Goal: Task Accomplishment & Management: Complete application form

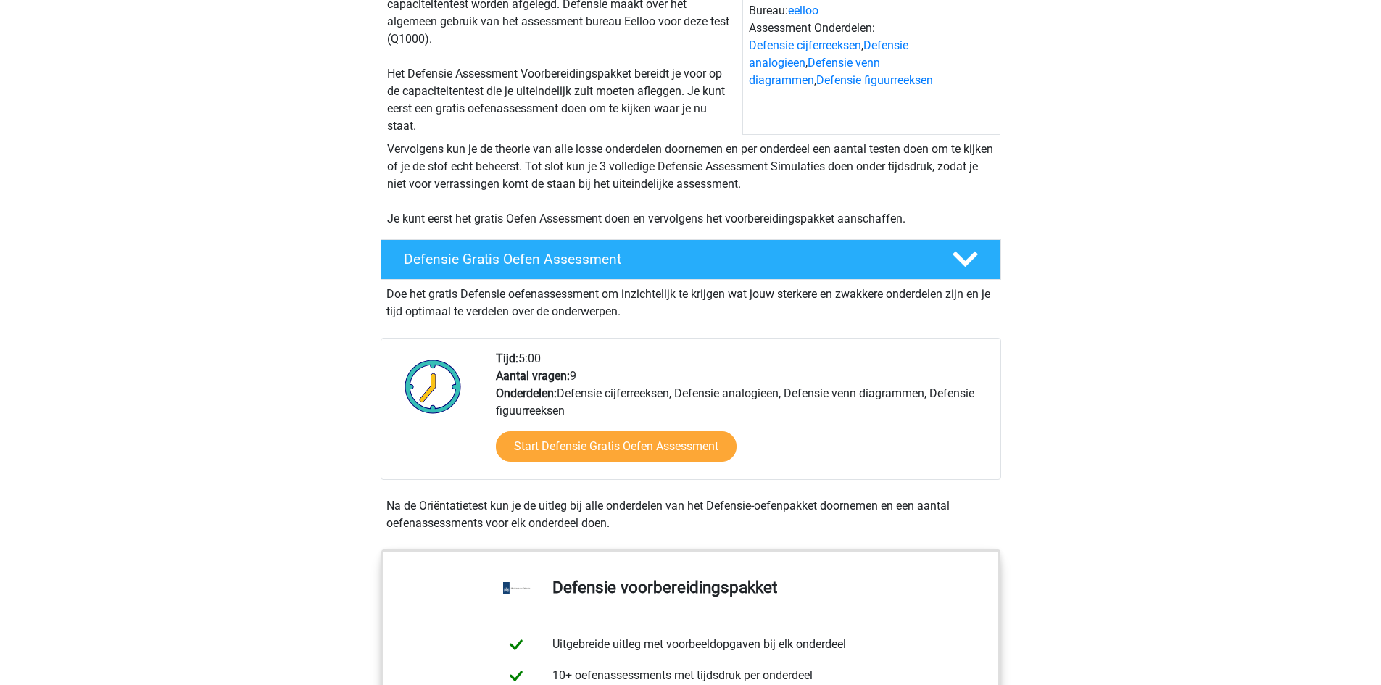
scroll to position [145, 0]
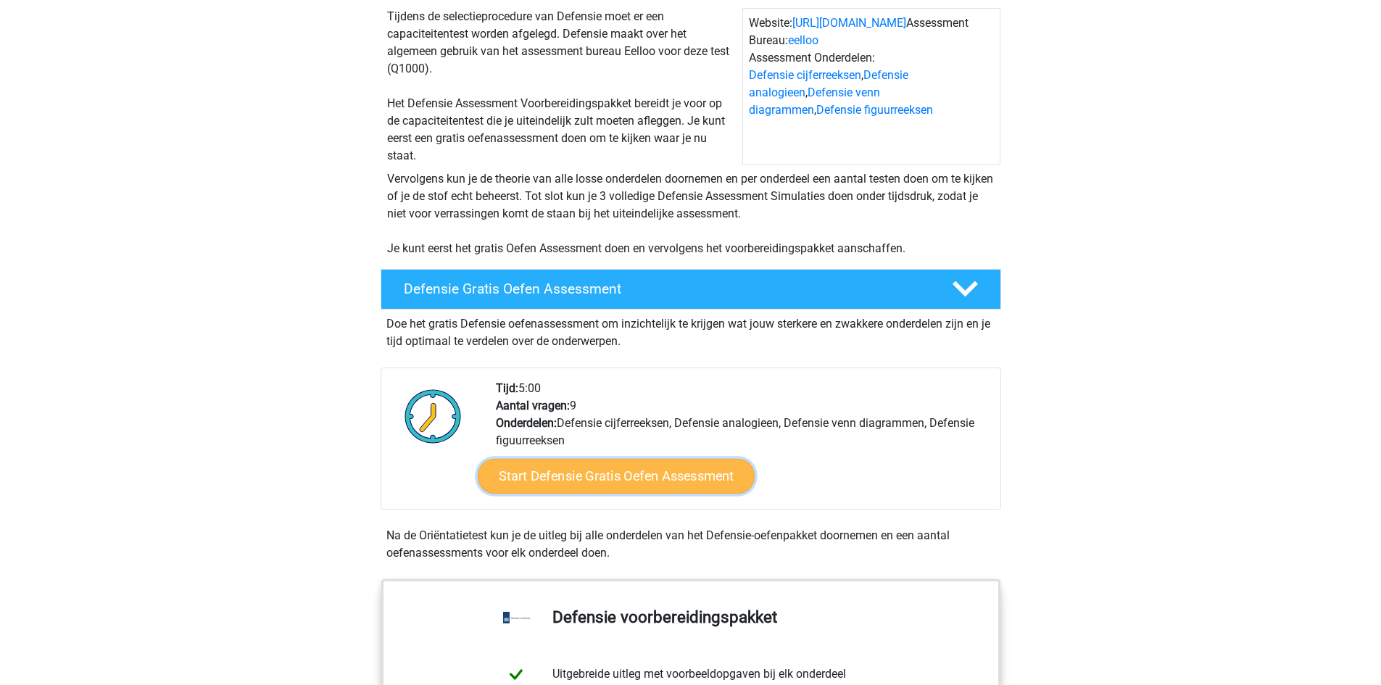
click at [700, 481] on link "Start Defensie Gratis Oefen Assessment" at bounding box center [616, 476] width 277 height 35
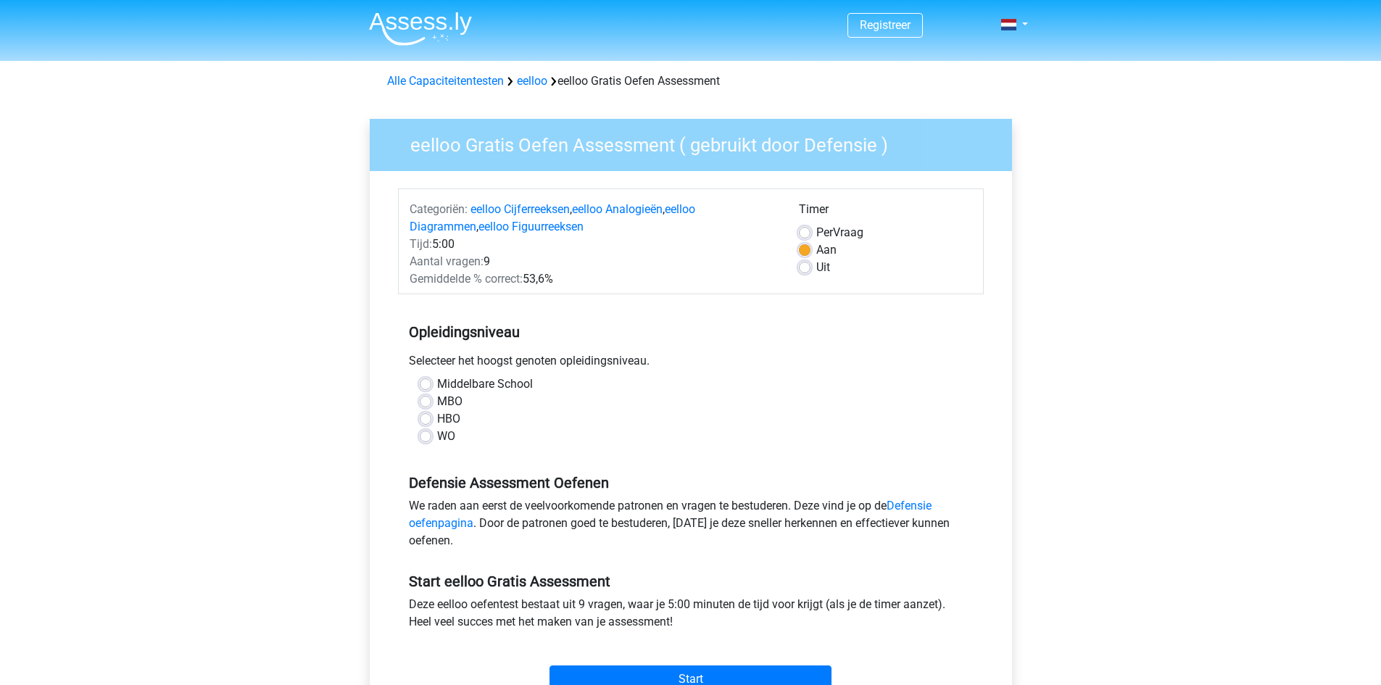
click at [437, 419] on label "HBO" at bounding box center [448, 418] width 23 height 17
click at [428, 419] on input "HBO" at bounding box center [426, 417] width 12 height 14
radio input "true"
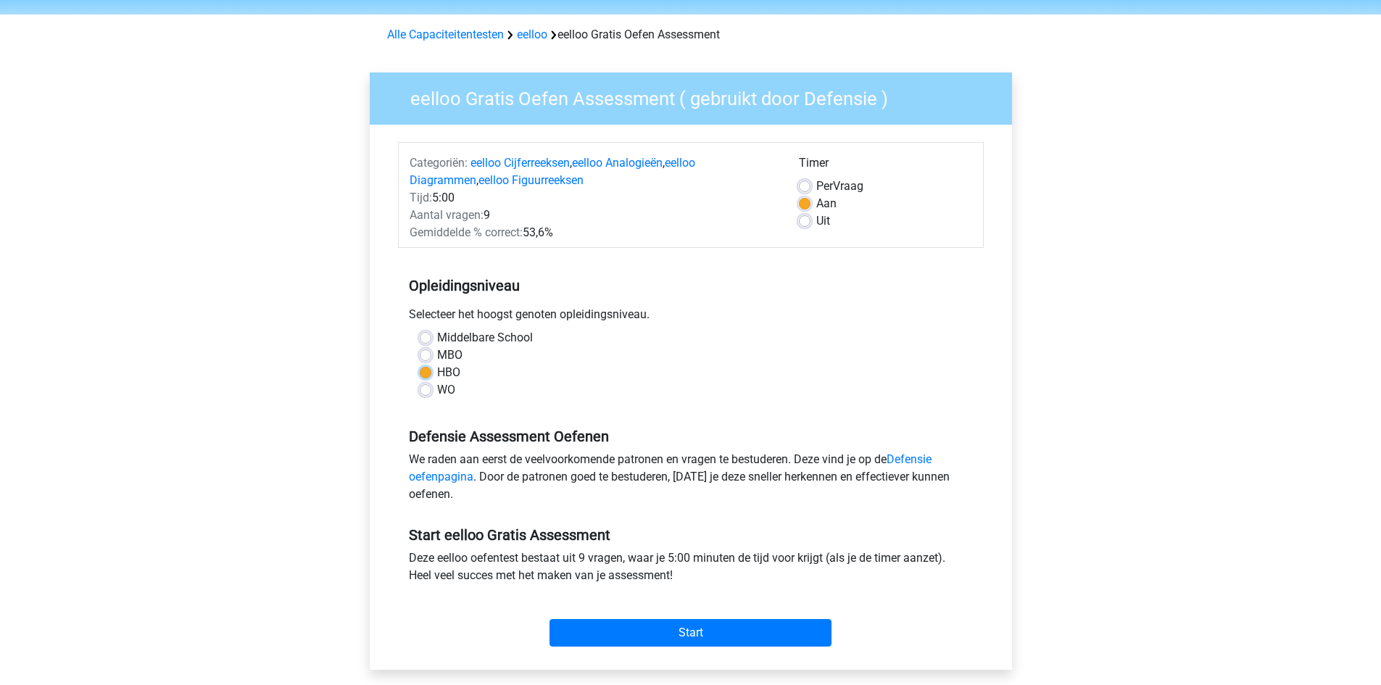
scroll to position [72, 0]
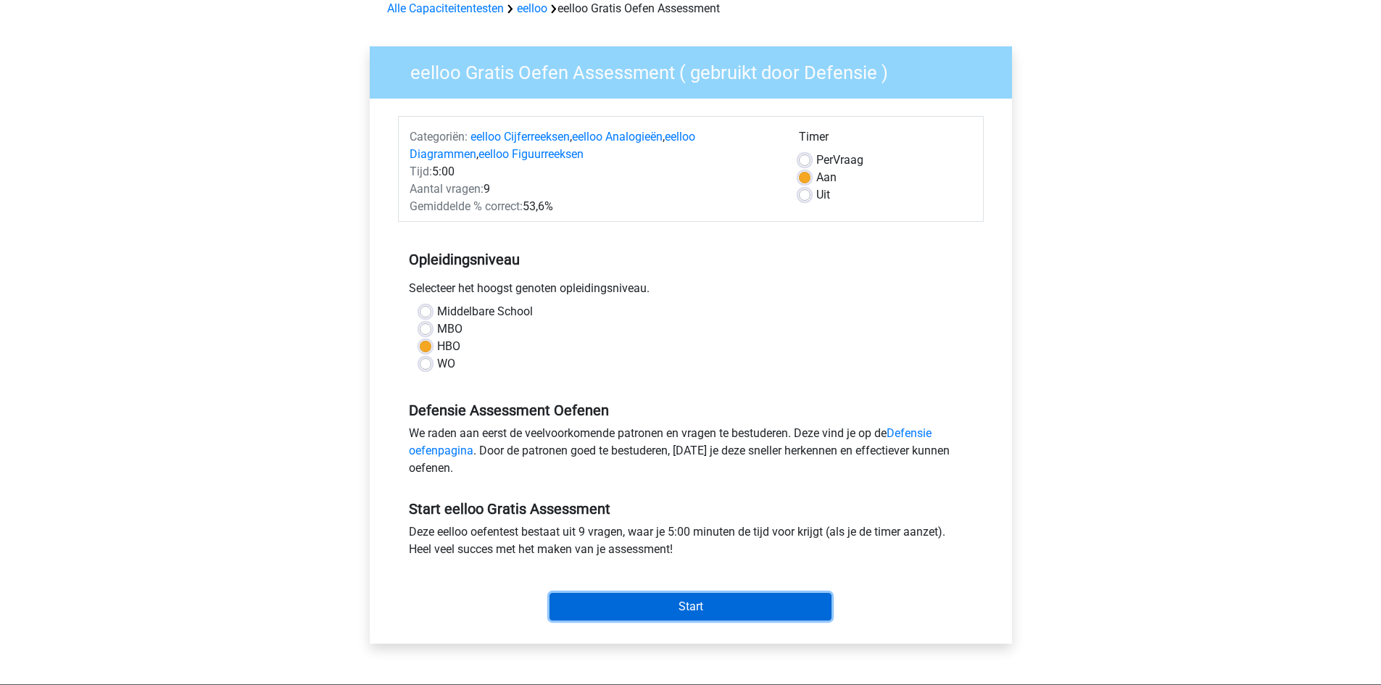
click at [685, 605] on input "Start" at bounding box center [690, 607] width 282 height 28
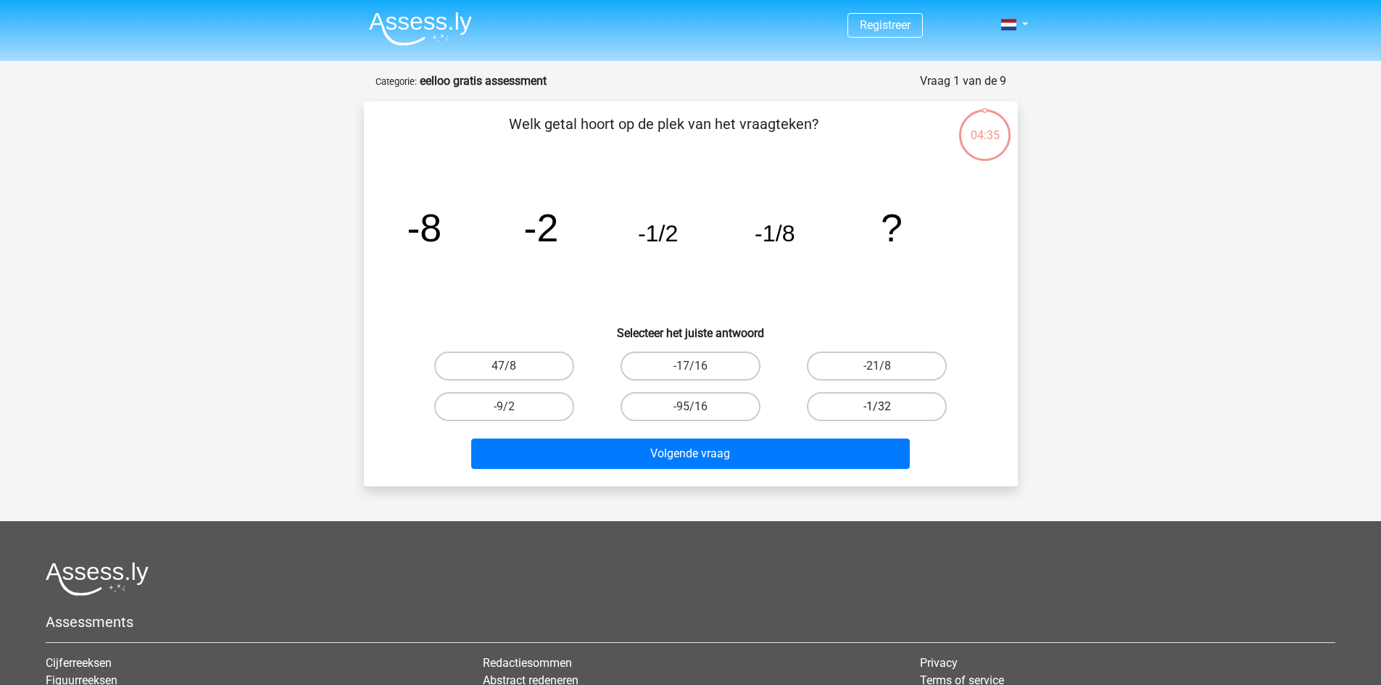
click at [889, 407] on label "-1/32" at bounding box center [877, 406] width 140 height 29
click at [887, 407] on input "-1/32" at bounding box center [881, 411] width 9 height 9
radio input "true"
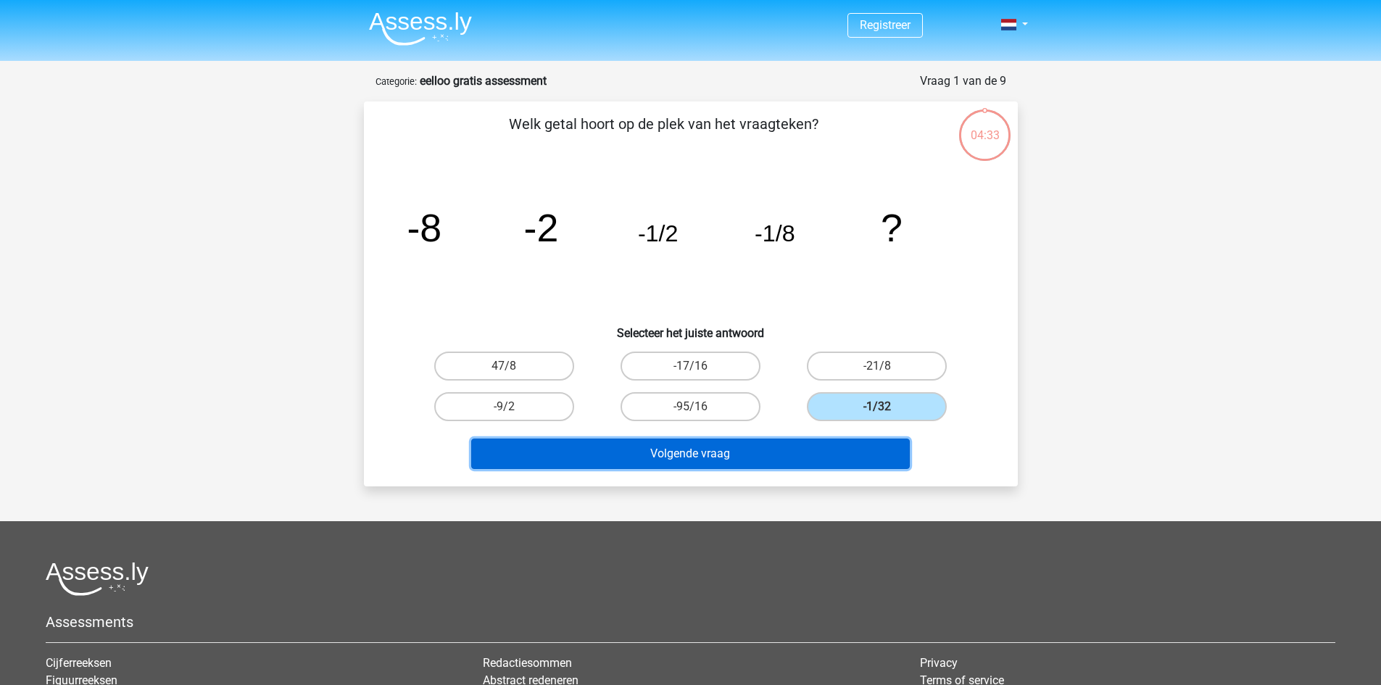
click at [733, 447] on button "Volgende vraag" at bounding box center [690, 454] width 439 height 30
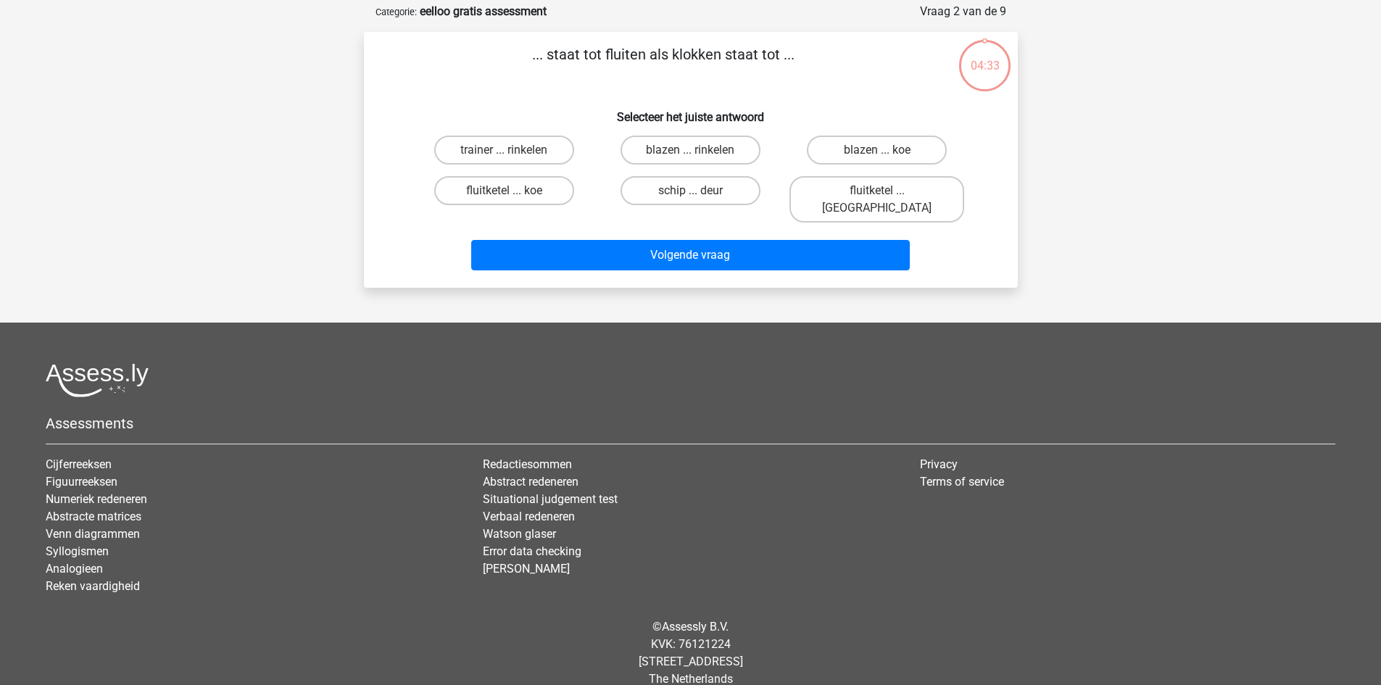
scroll to position [72, 0]
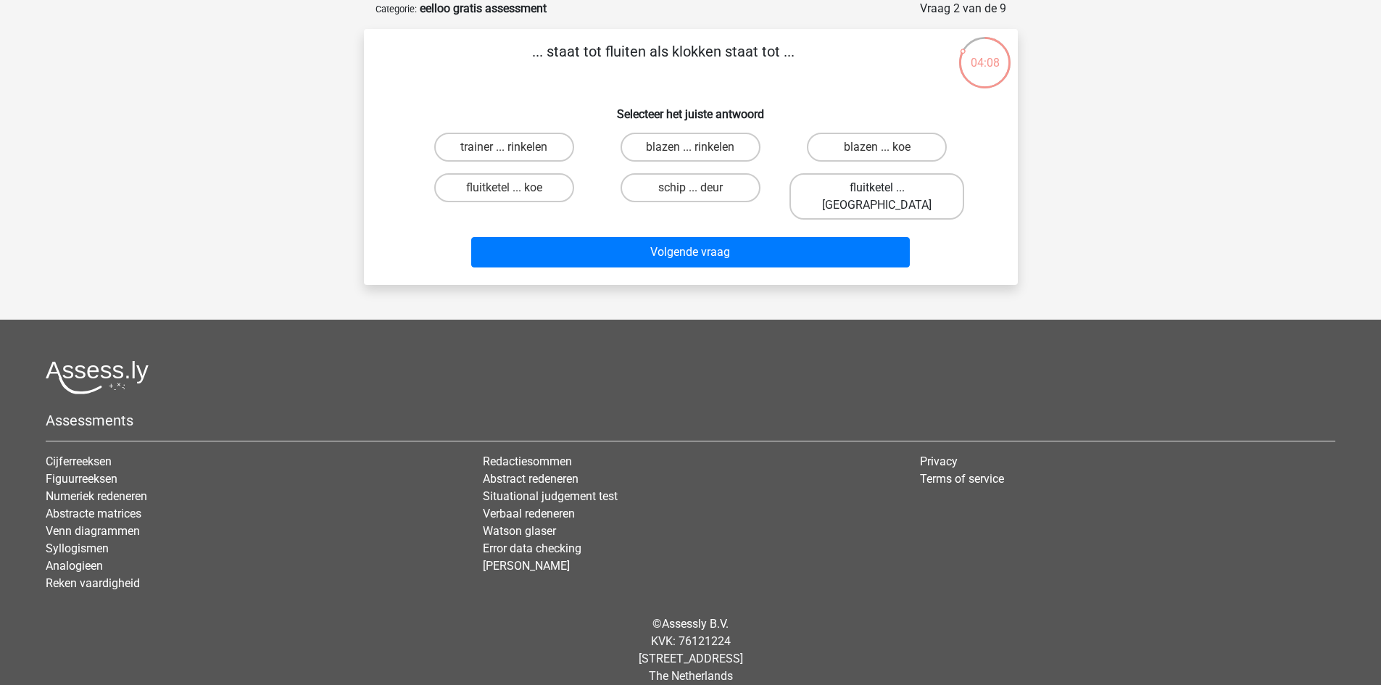
click at [906, 188] on label "fluitketel ... [GEOGRAPHIC_DATA]" at bounding box center [876, 196] width 175 height 46
click at [887, 188] on input "fluitketel ... [GEOGRAPHIC_DATA]" at bounding box center [881, 192] width 9 height 9
radio input "true"
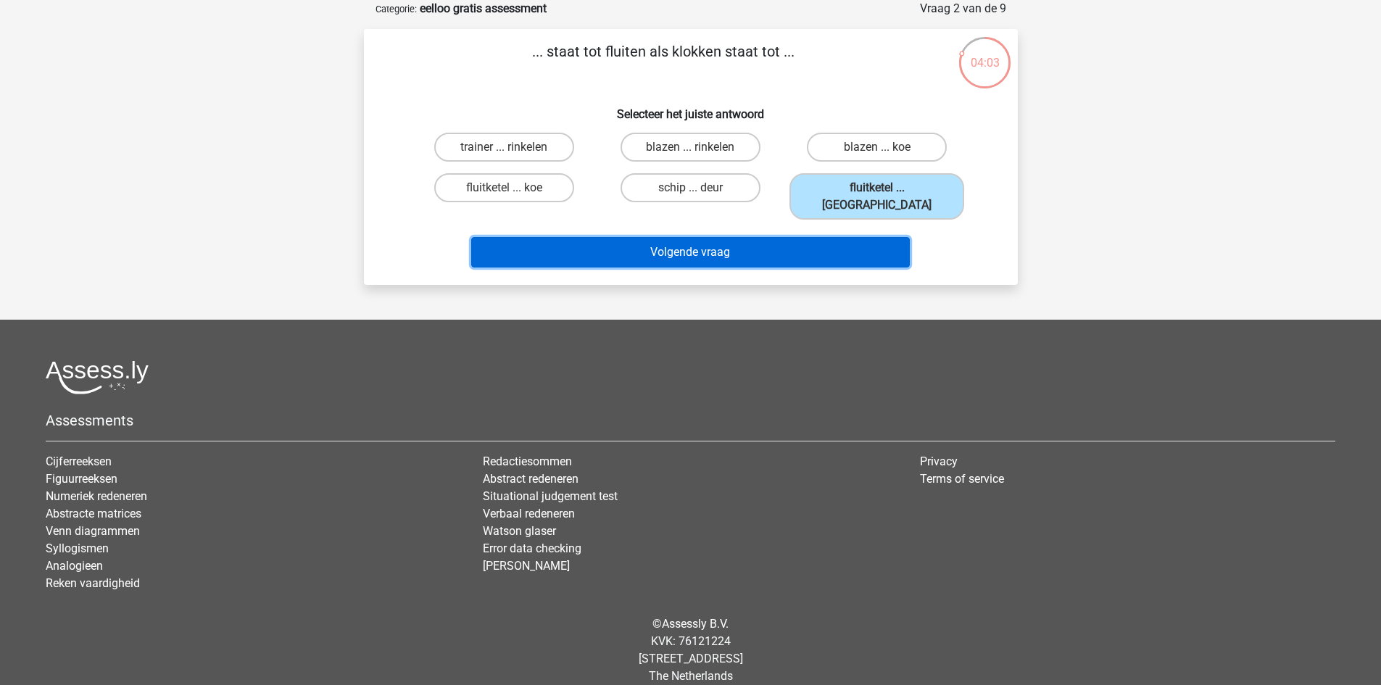
click at [775, 237] on button "Volgende vraag" at bounding box center [690, 252] width 439 height 30
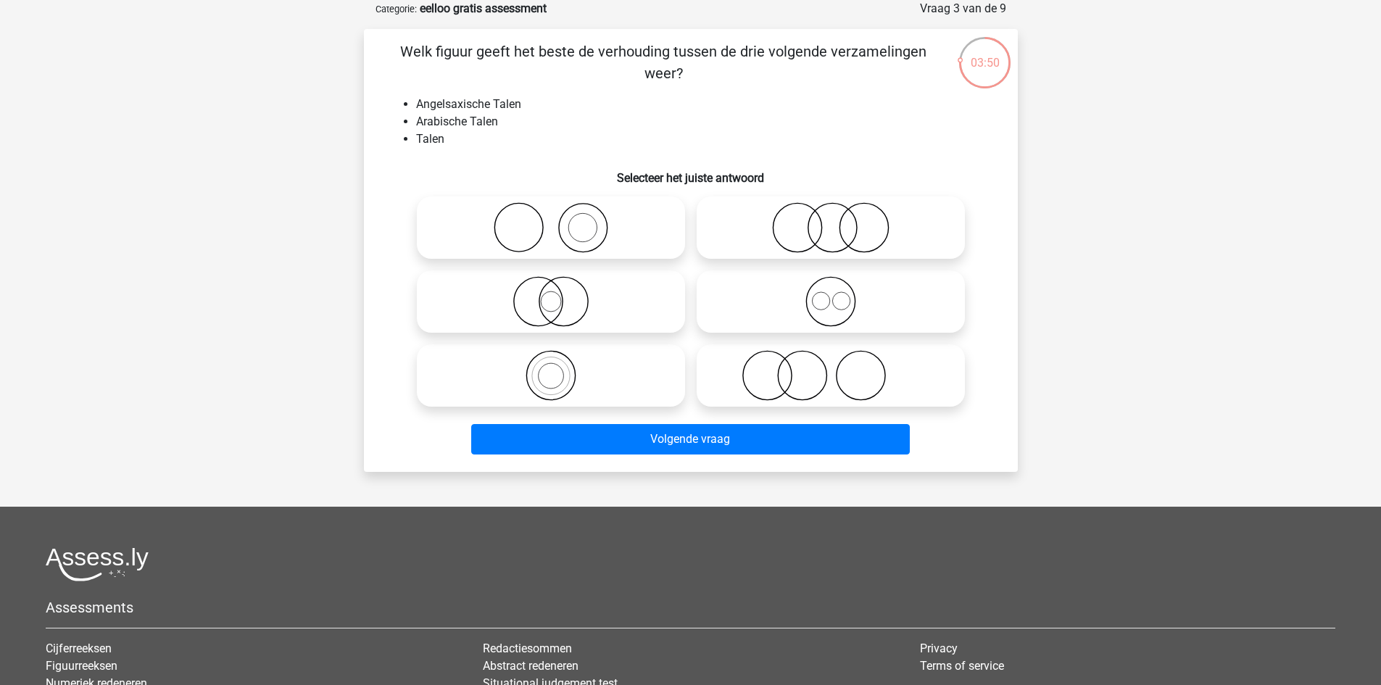
click at [558, 371] on icon at bounding box center [551, 375] width 257 height 51
click at [558, 368] on input "radio" at bounding box center [555, 363] width 9 height 9
radio input "true"
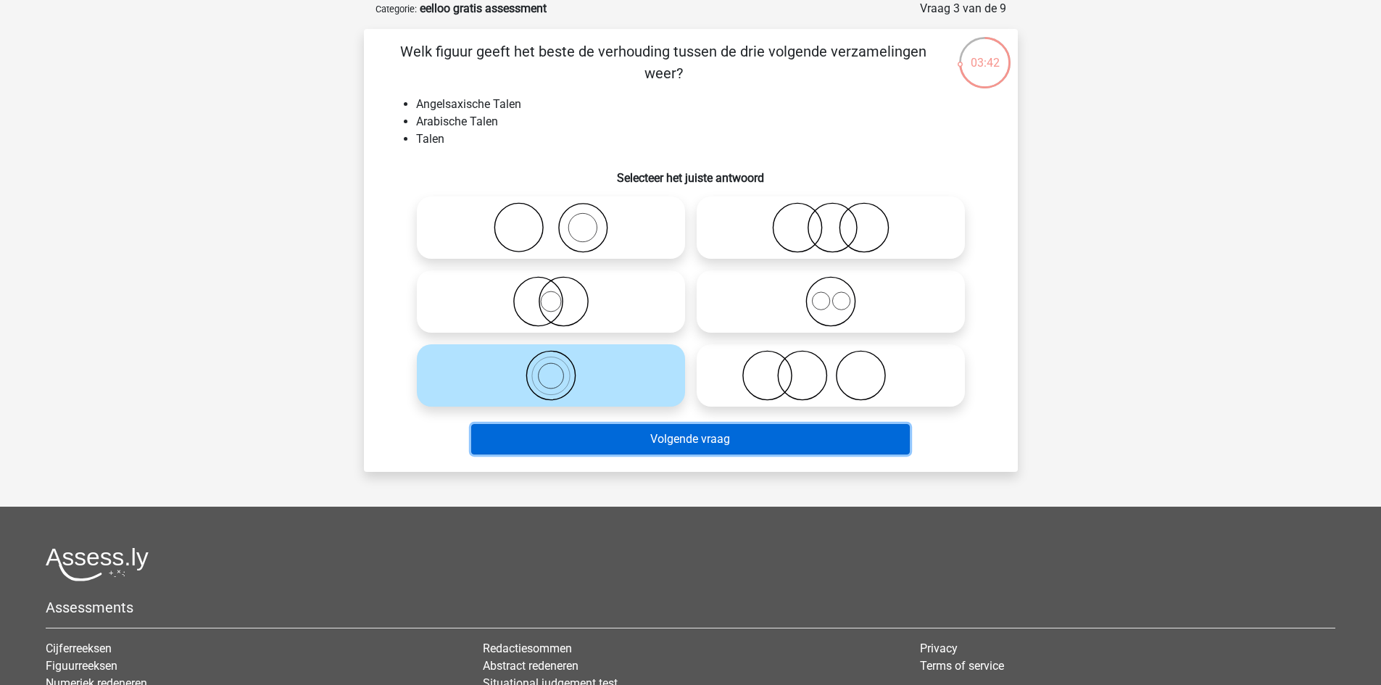
click at [647, 433] on button "Volgende vraag" at bounding box center [690, 439] width 439 height 30
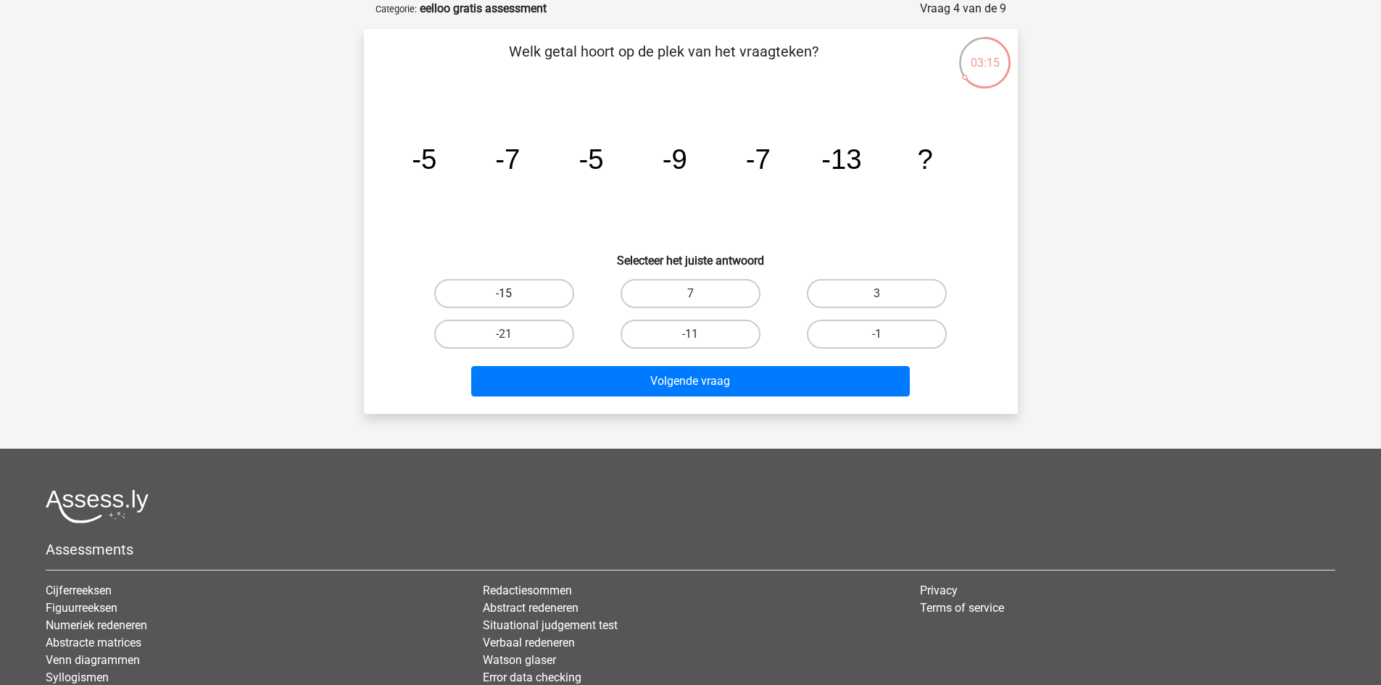
click at [525, 286] on label "-15" at bounding box center [504, 293] width 140 height 29
click at [513, 294] on input "-15" at bounding box center [508, 298] width 9 height 9
radio input "true"
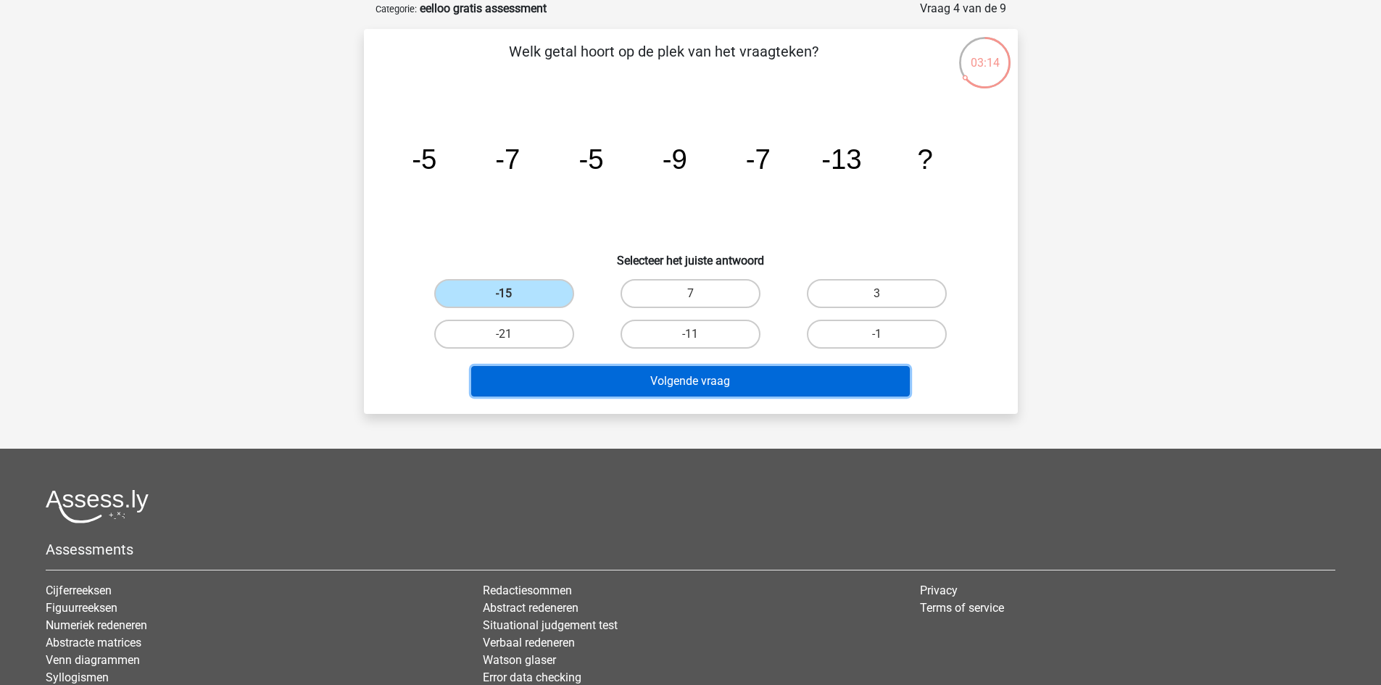
click at [706, 380] on button "Volgende vraag" at bounding box center [690, 381] width 439 height 30
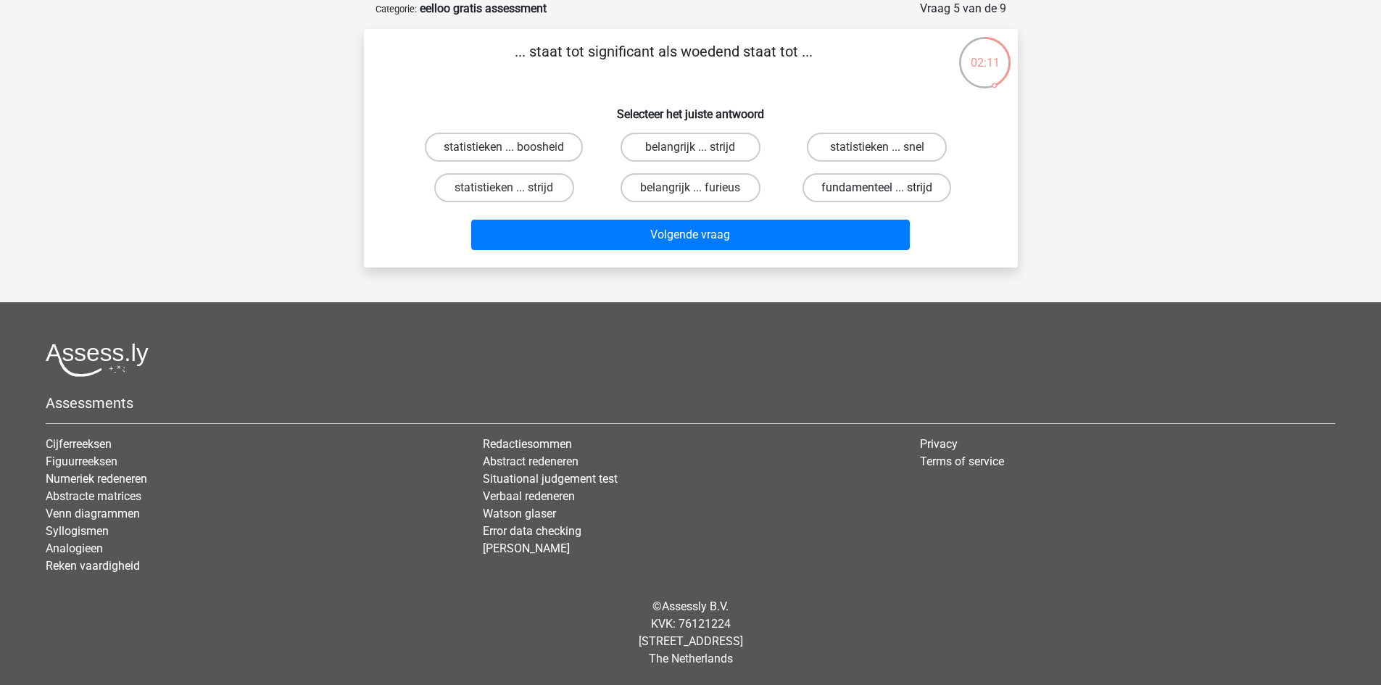
click at [858, 183] on label "fundamenteel ... strijd" at bounding box center [876, 187] width 149 height 29
click at [877, 188] on input "fundamenteel ... strijd" at bounding box center [881, 192] width 9 height 9
radio input "true"
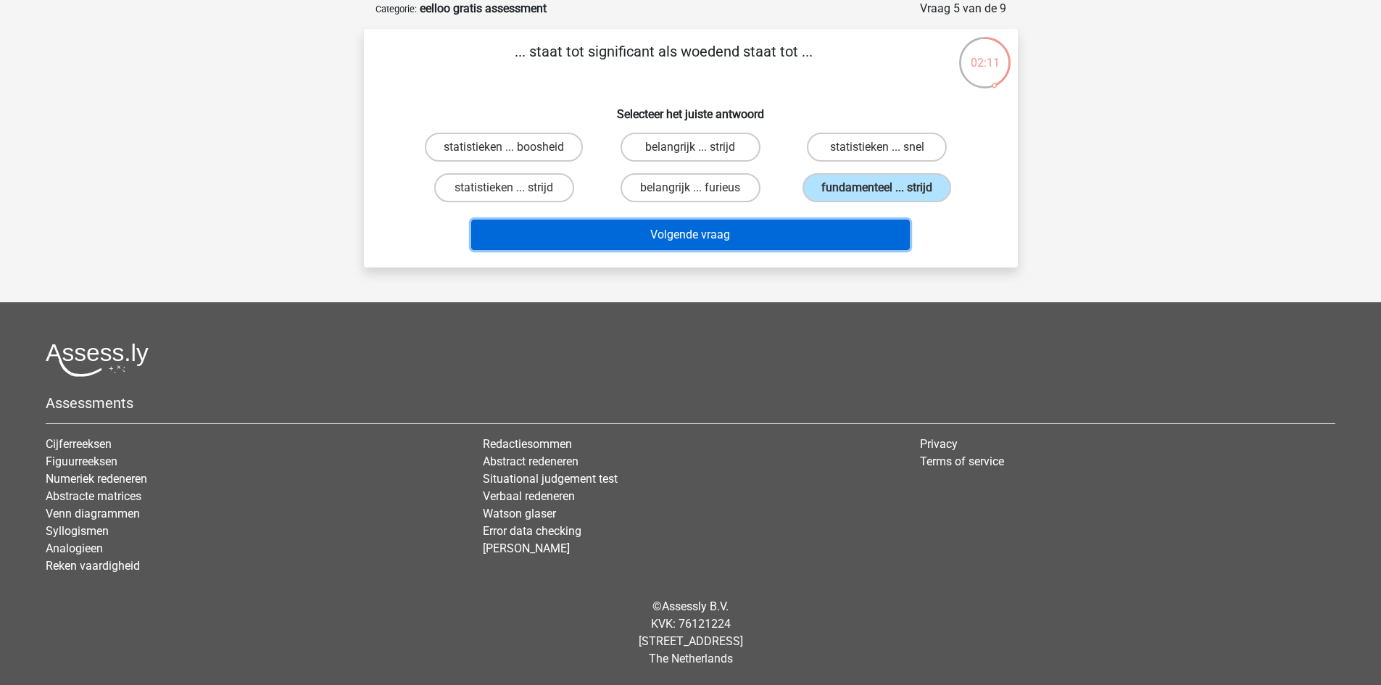
click at [819, 222] on button "Volgende vraag" at bounding box center [690, 235] width 439 height 30
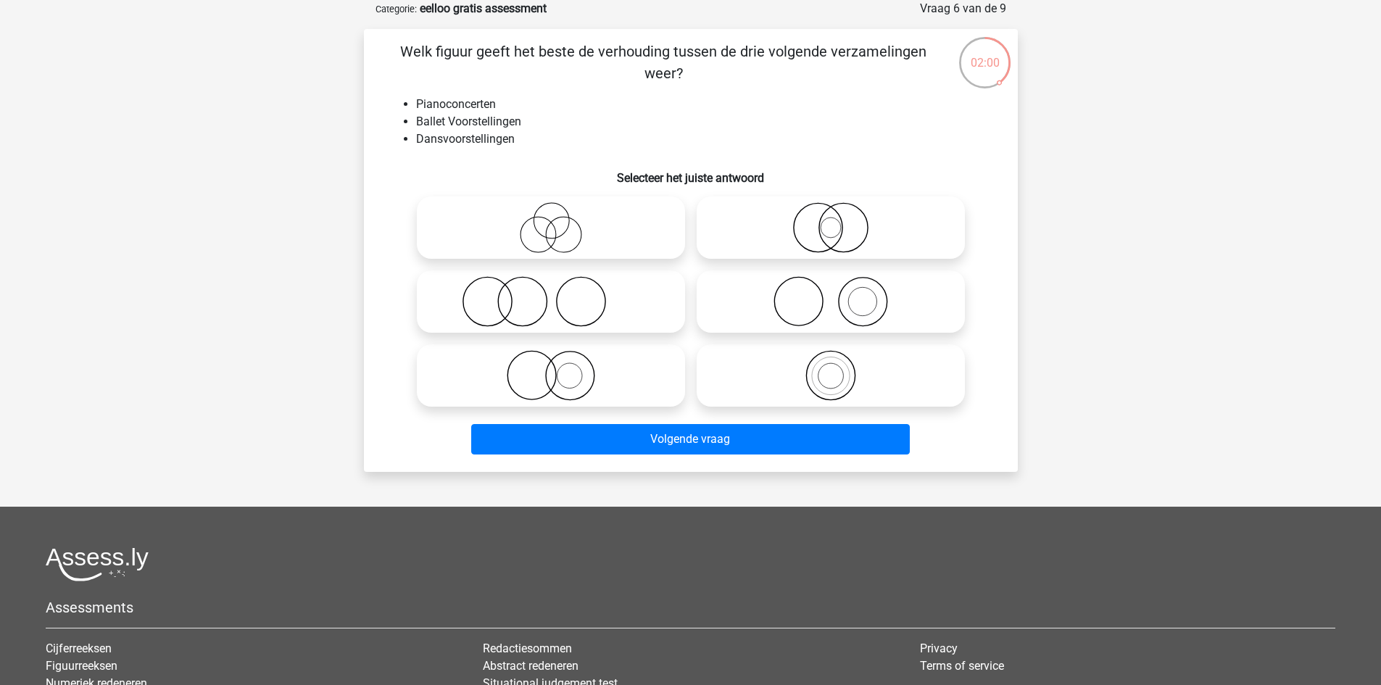
click at [578, 304] on icon at bounding box center [551, 301] width 257 height 51
click at [560, 294] on input "radio" at bounding box center [555, 289] width 9 height 9
radio input "true"
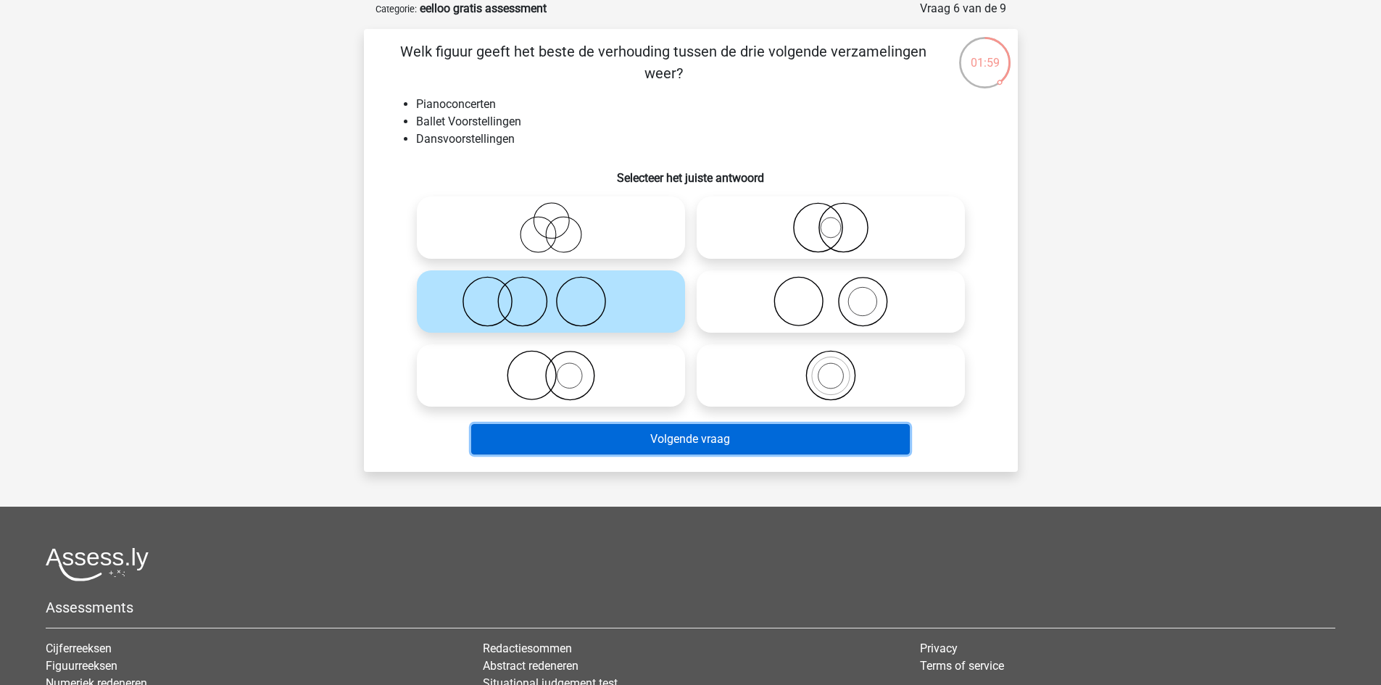
click at [745, 440] on button "Volgende vraag" at bounding box center [690, 439] width 439 height 30
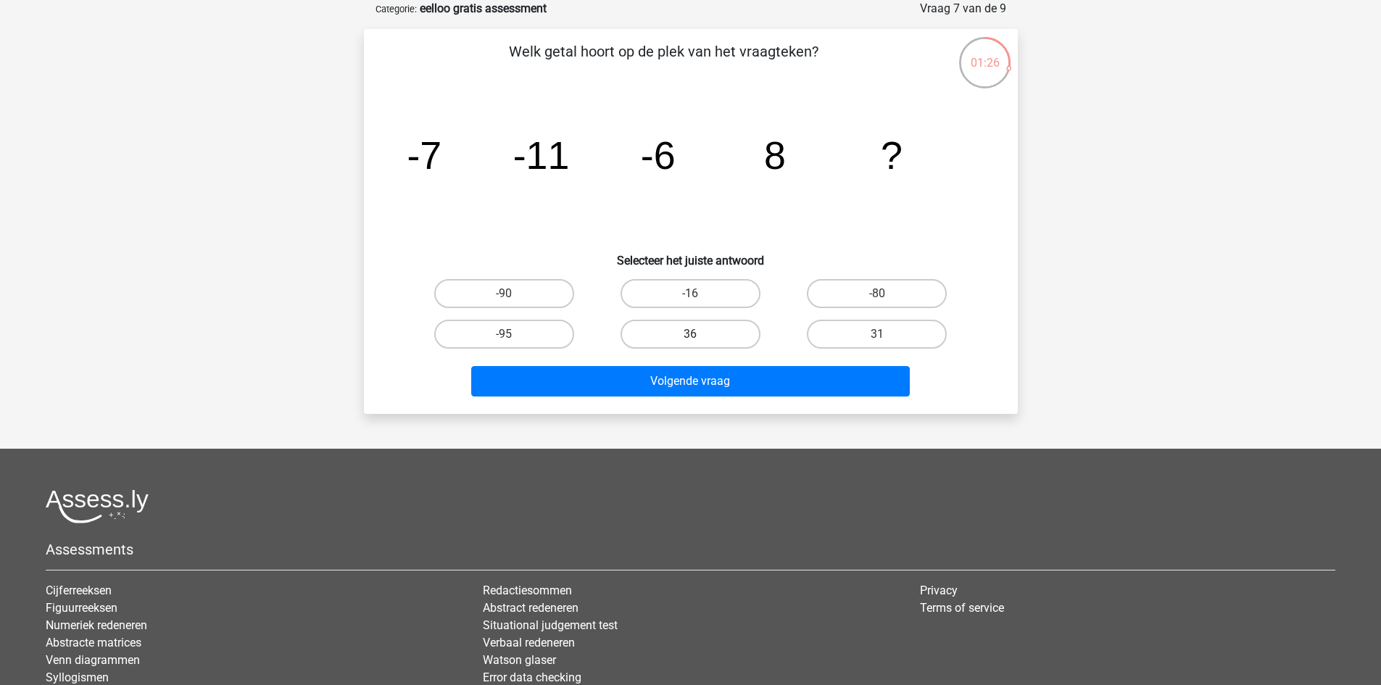
click at [705, 332] on label "36" at bounding box center [691, 334] width 140 height 29
click at [700, 334] on input "36" at bounding box center [694, 338] width 9 height 9
radio input "true"
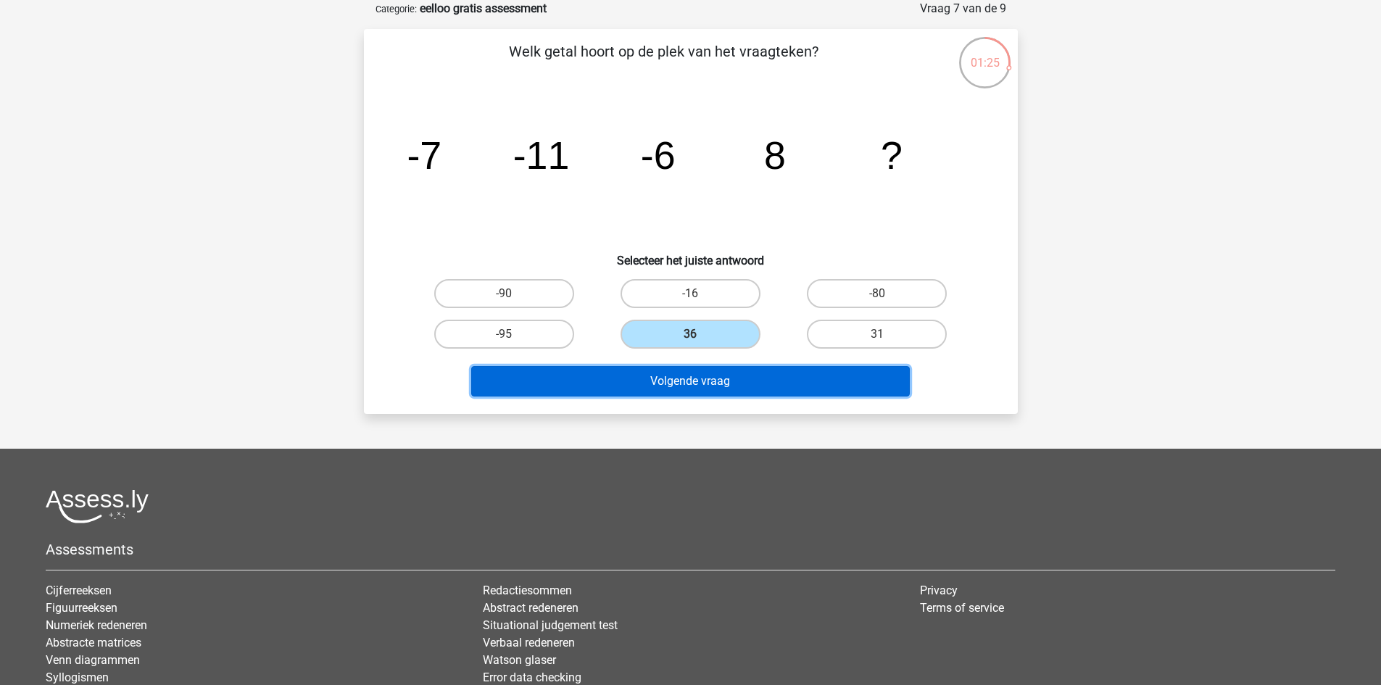
click at [711, 392] on button "Volgende vraag" at bounding box center [690, 381] width 439 height 30
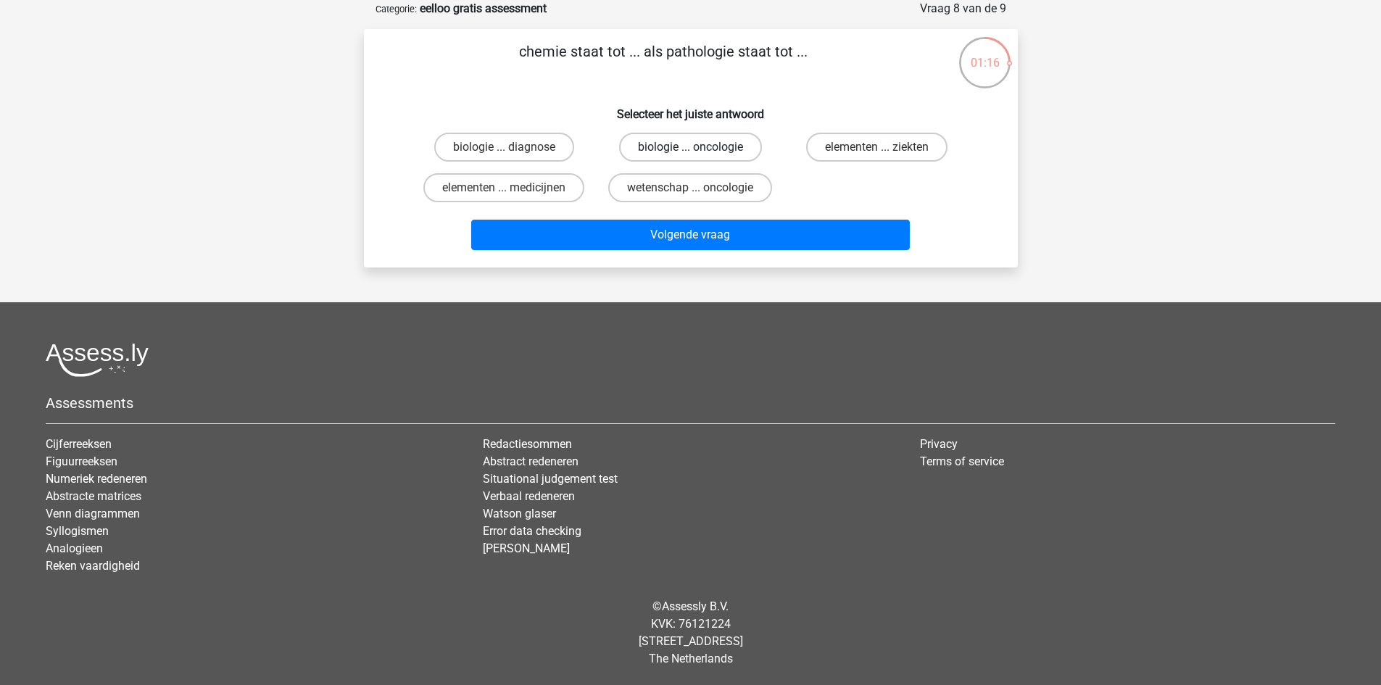
click at [712, 143] on label "biologie ... oncologie" at bounding box center [690, 147] width 143 height 29
click at [700, 147] on input "biologie ... oncologie" at bounding box center [694, 151] width 9 height 9
radio input "true"
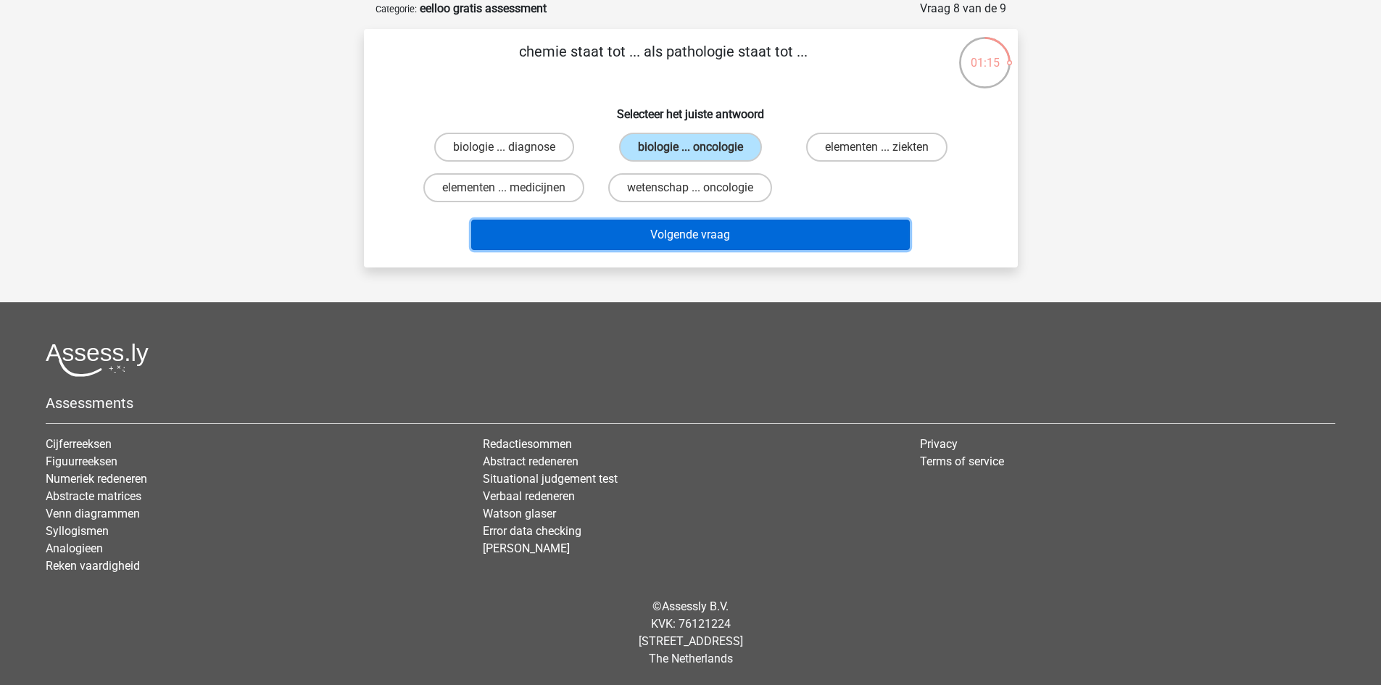
click at [787, 228] on button "Volgende vraag" at bounding box center [690, 235] width 439 height 30
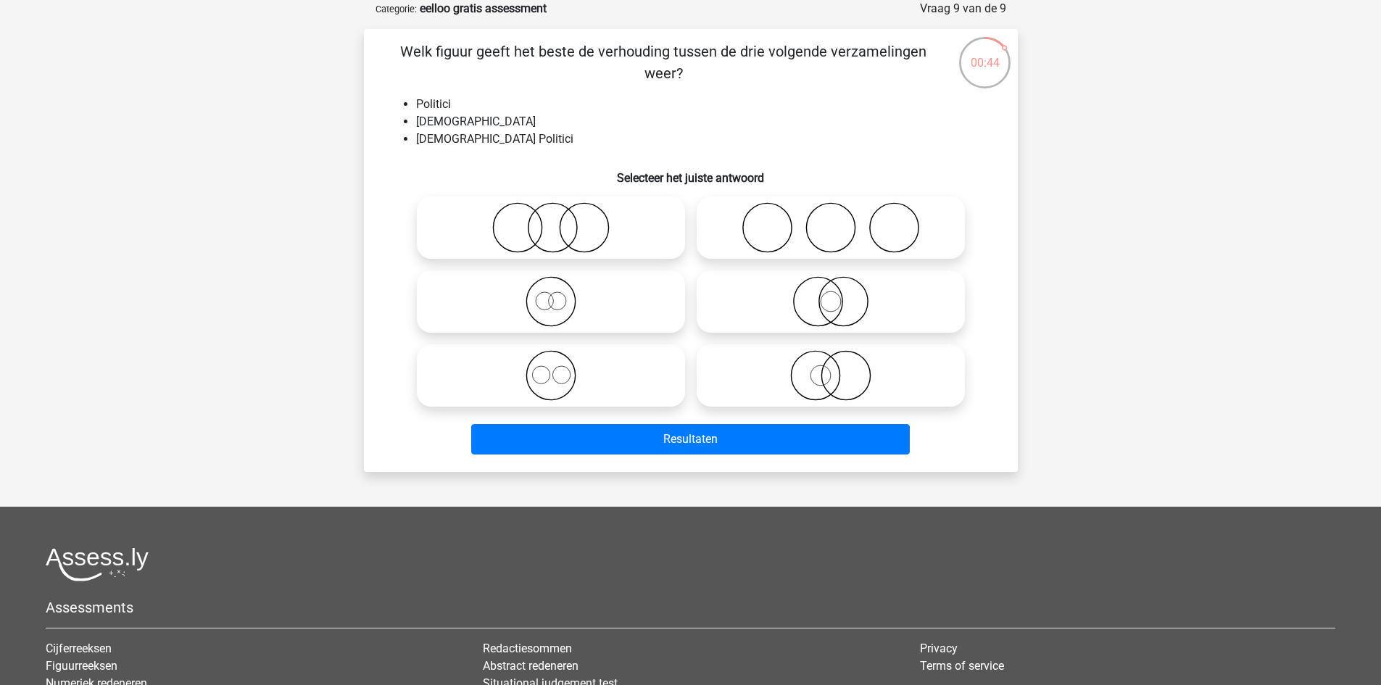
click at [808, 307] on icon at bounding box center [830, 301] width 257 height 51
click at [831, 294] on input "radio" at bounding box center [835, 289] width 9 height 9
radio input "true"
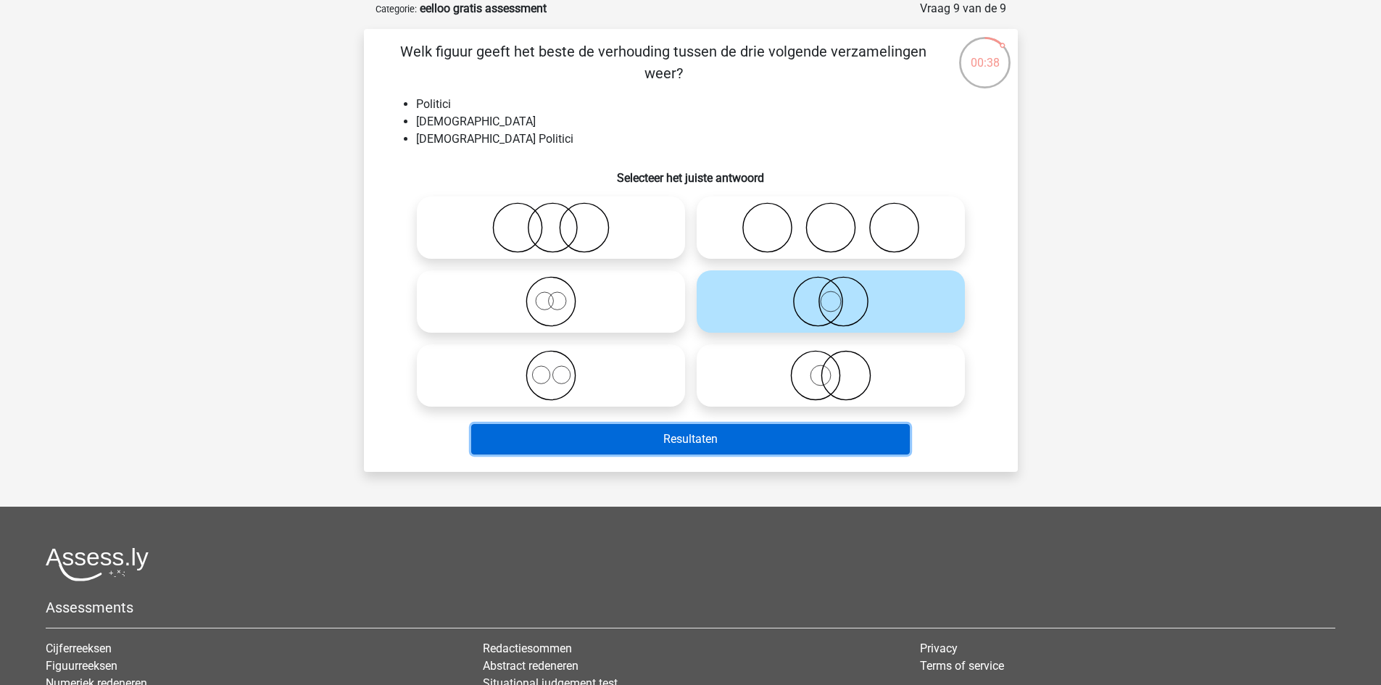
click at [798, 428] on button "Resultaten" at bounding box center [690, 439] width 439 height 30
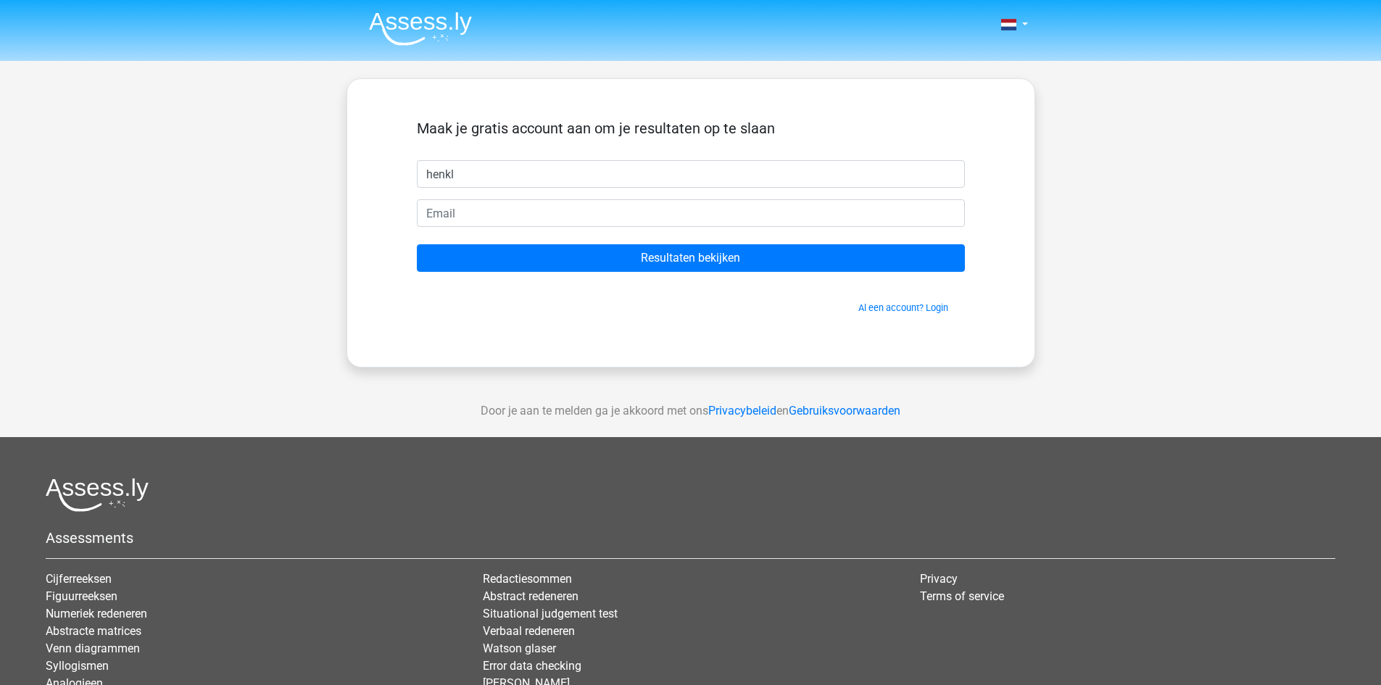
type input "henkl"
click at [613, 210] on input "email" at bounding box center [691, 213] width 548 height 28
paste input "iluohrvtbdtiplyrjr@fxavaj.com"
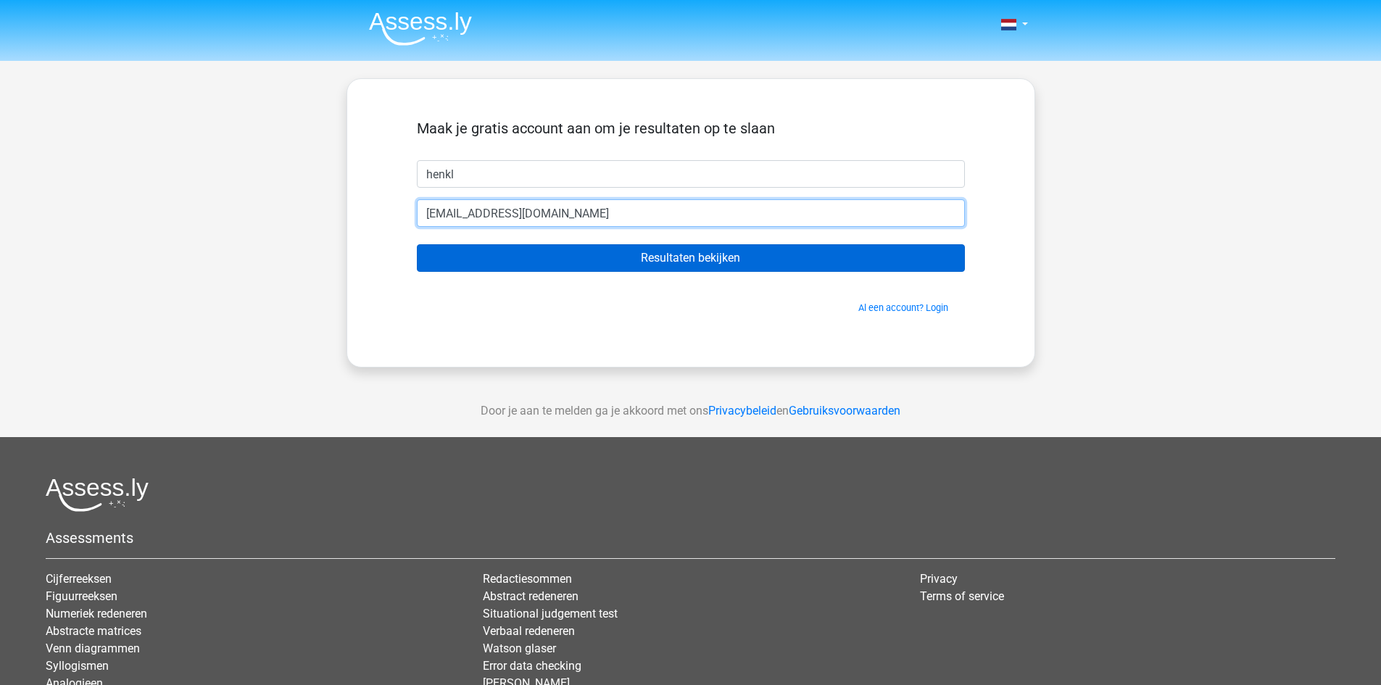
type input "iluohrvtbdtiplyrjr@fxavaj.com"
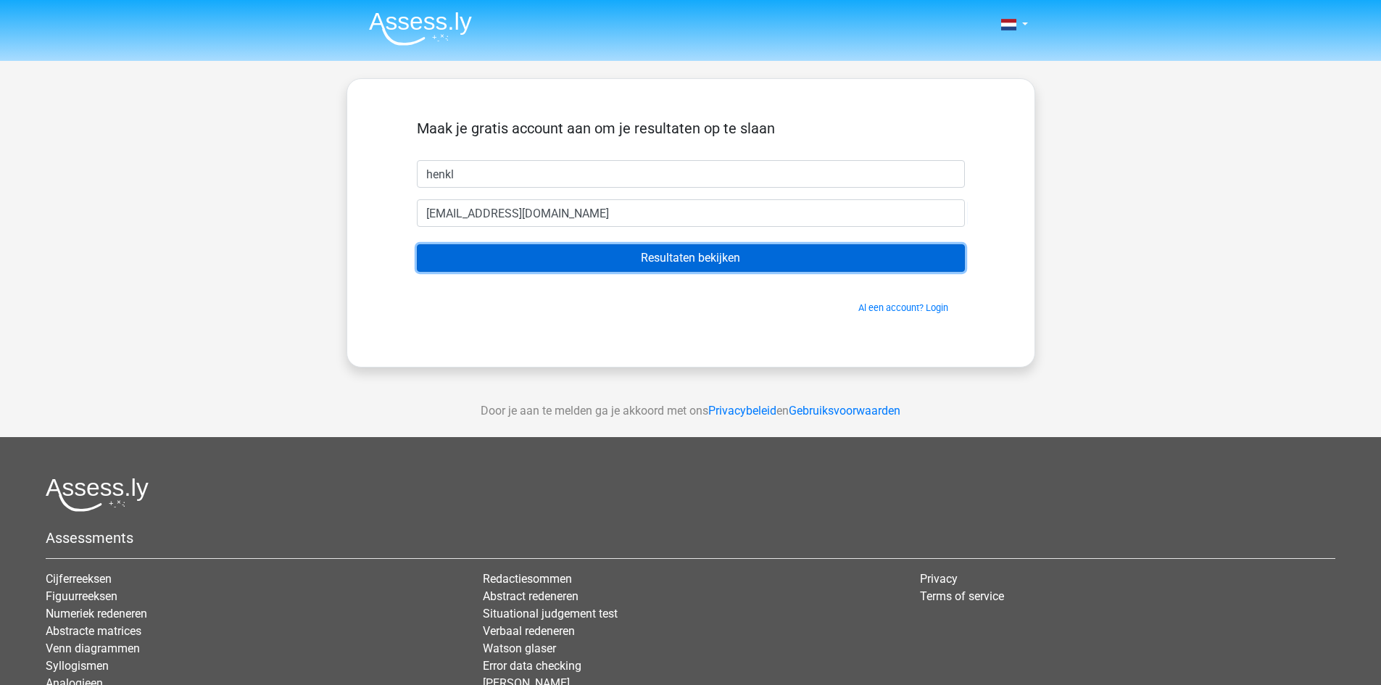
click at [578, 250] on input "Resultaten bekijken" at bounding box center [691, 258] width 548 height 28
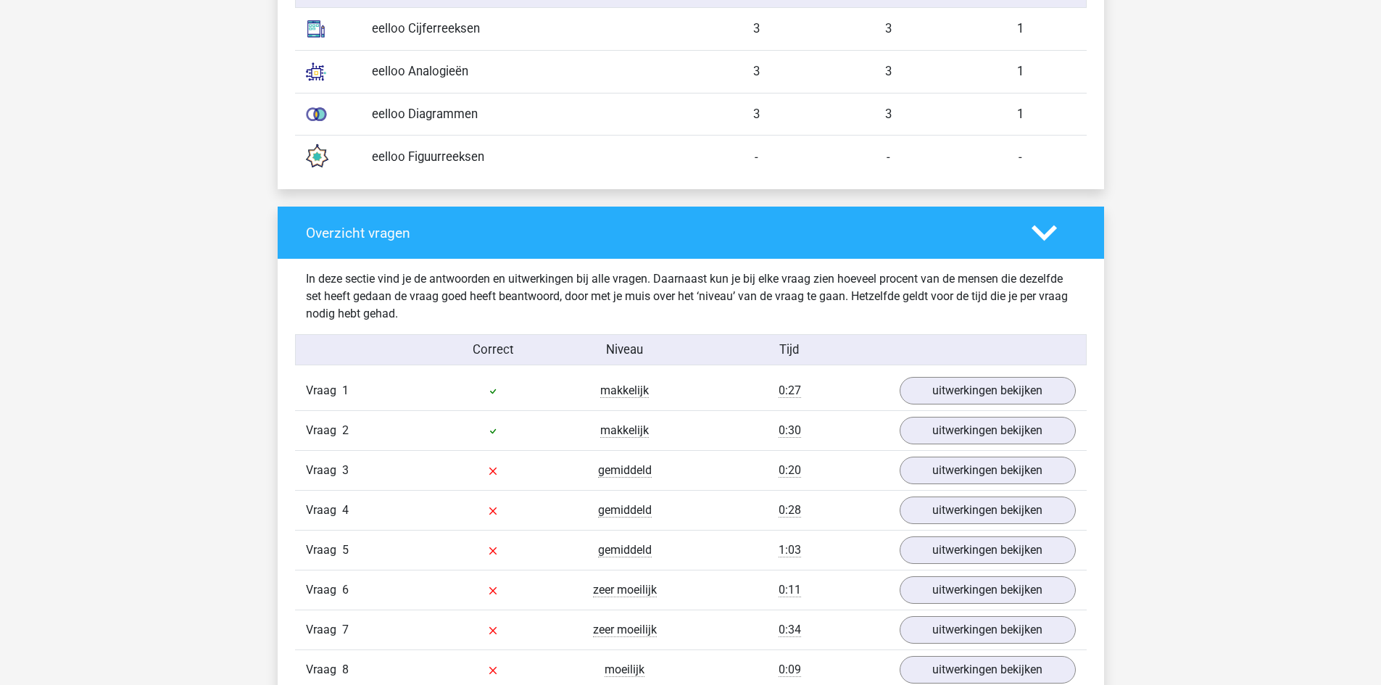
scroll to position [1377, 0]
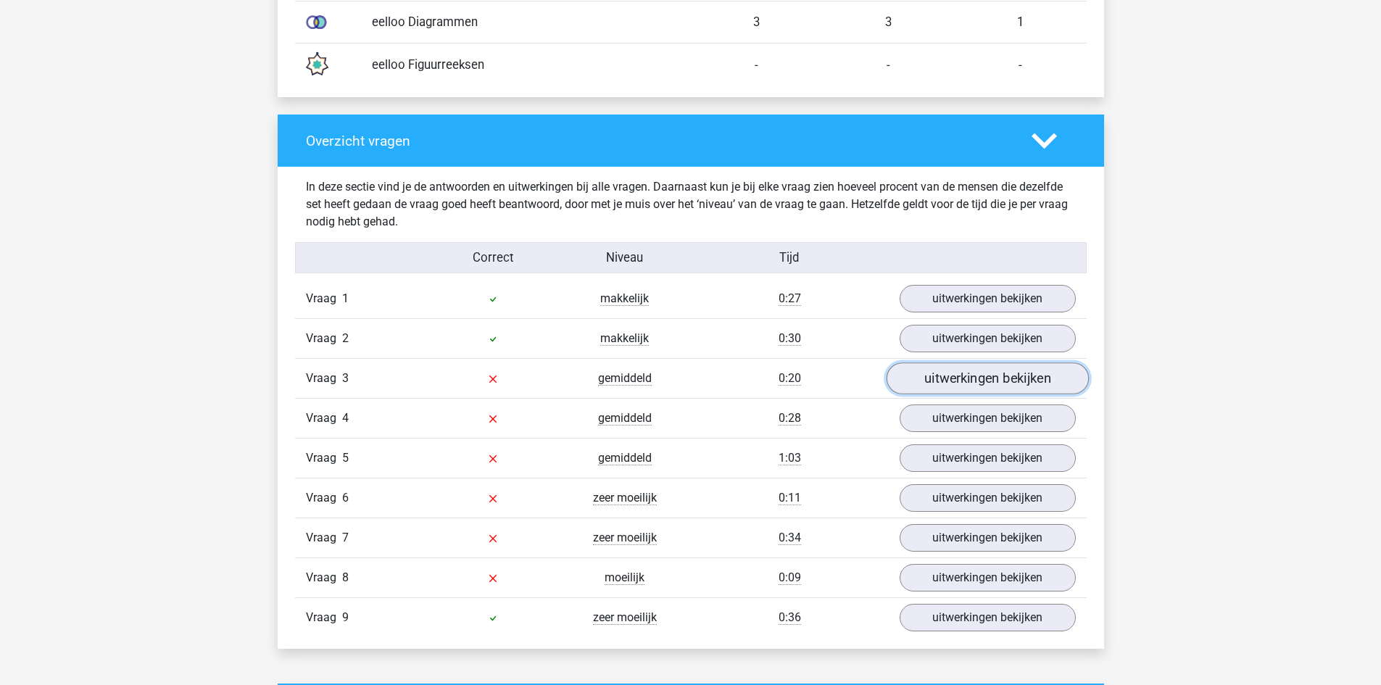
click at [933, 384] on link "uitwerkingen bekijken" at bounding box center [987, 379] width 202 height 32
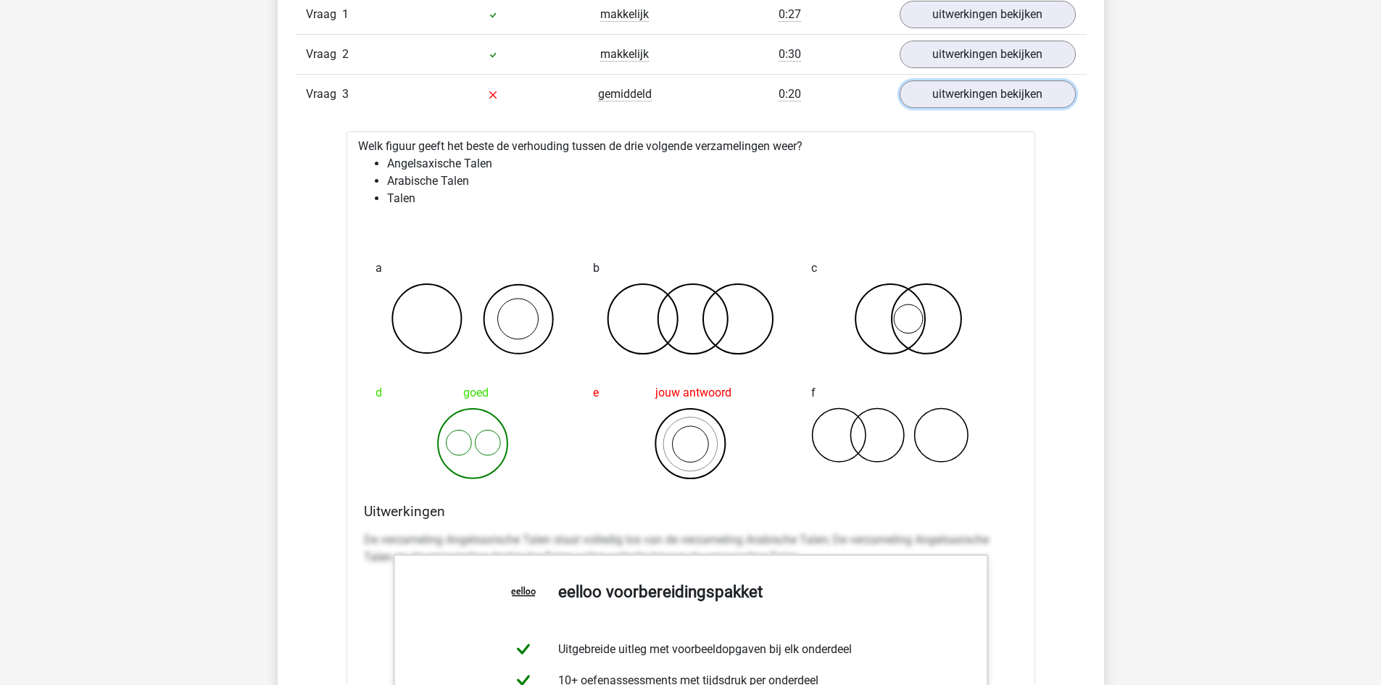
scroll to position [1595, 0]
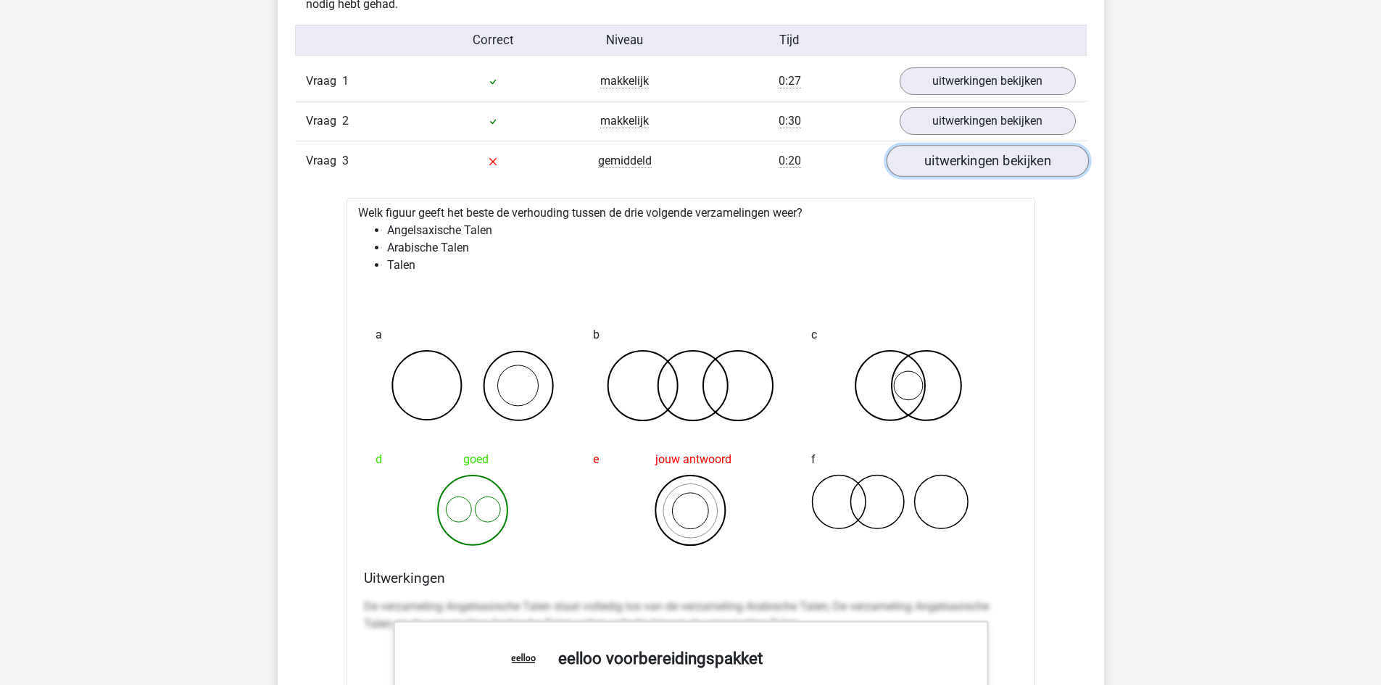
click at [979, 161] on link "uitwerkingen bekijken" at bounding box center [987, 162] width 202 height 32
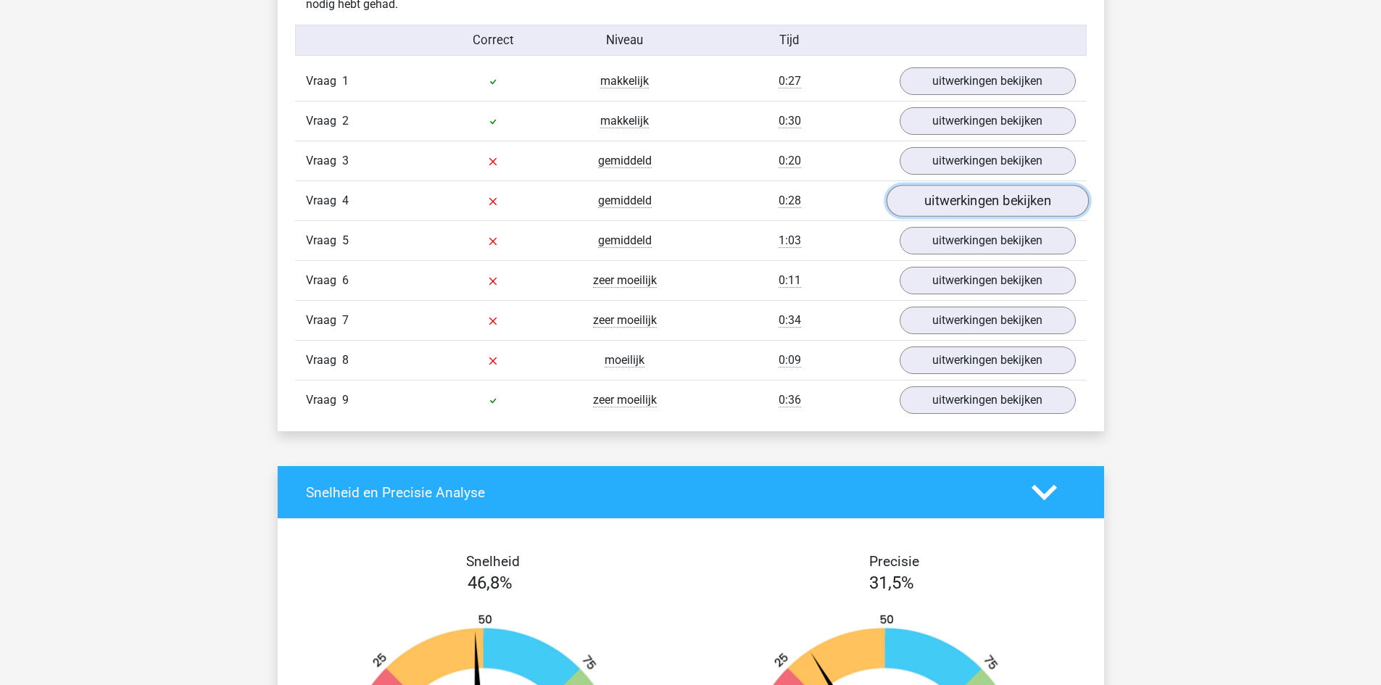
click at [936, 194] on link "uitwerkingen bekijken" at bounding box center [987, 202] width 202 height 32
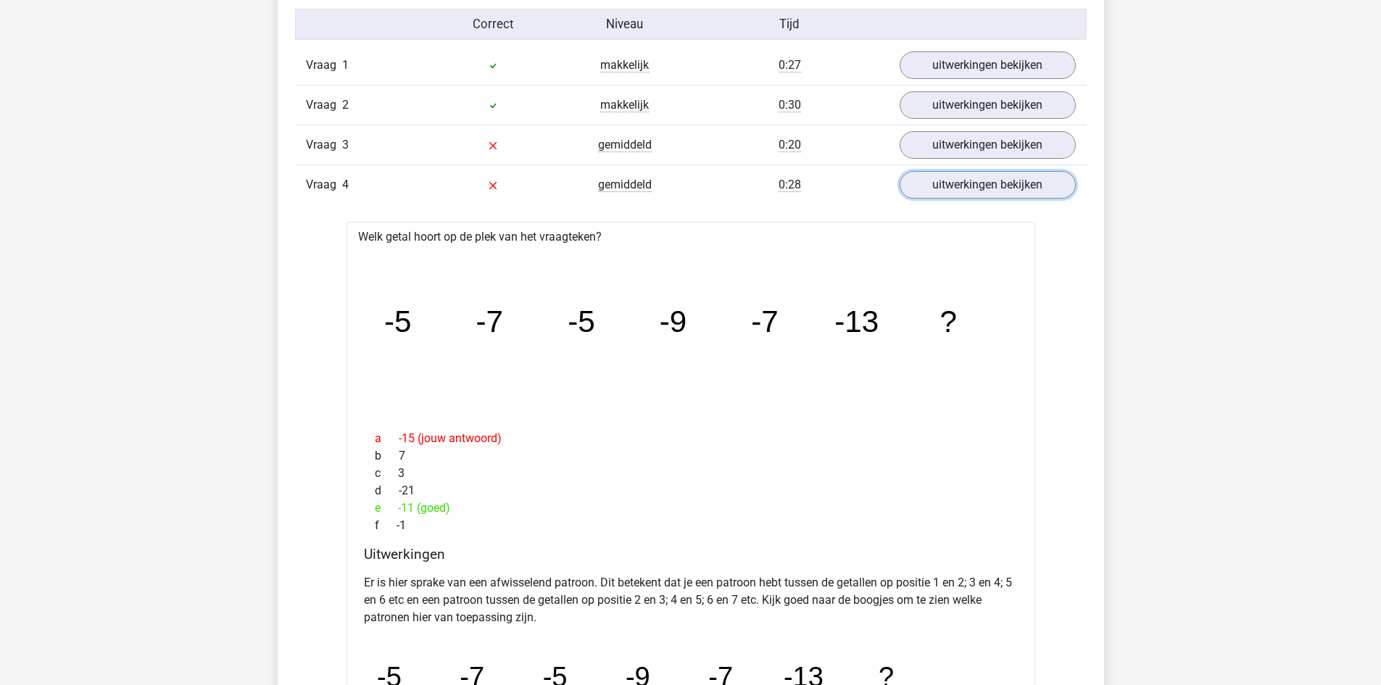
scroll to position [1522, 0]
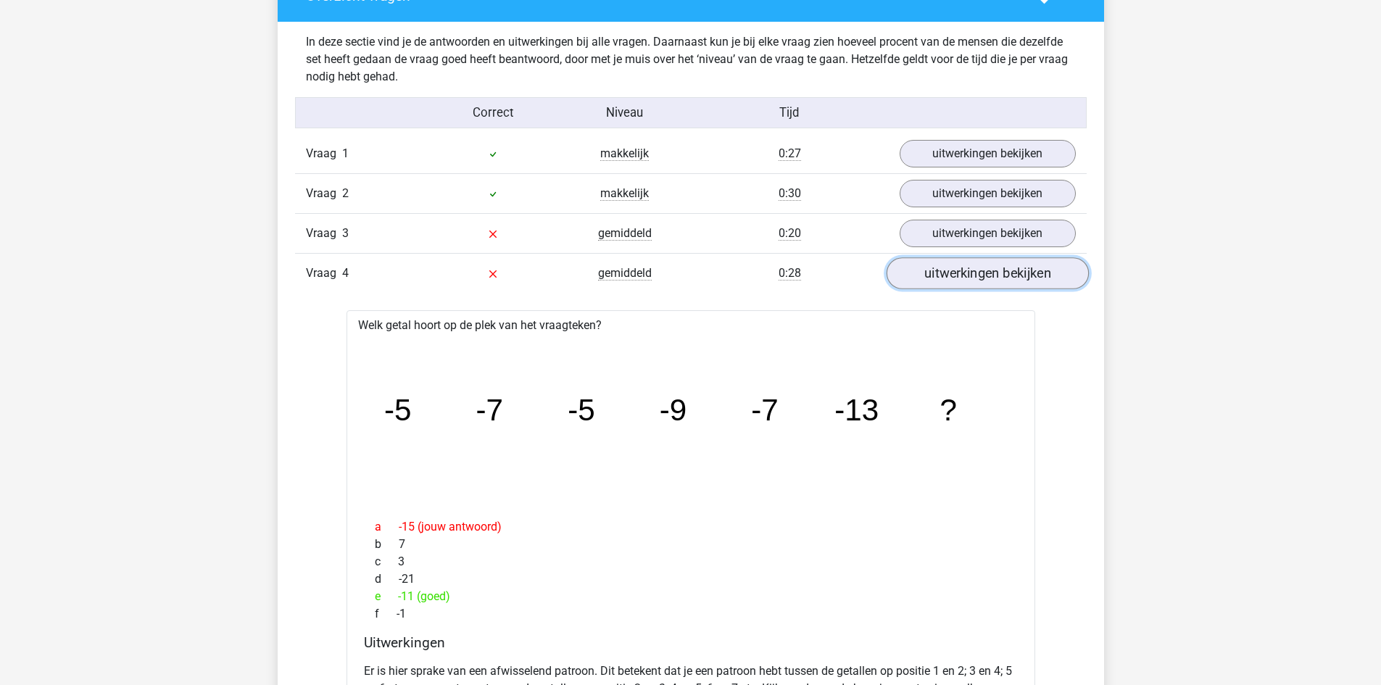
click at [1008, 286] on link "uitwerkingen bekijken" at bounding box center [987, 274] width 202 height 32
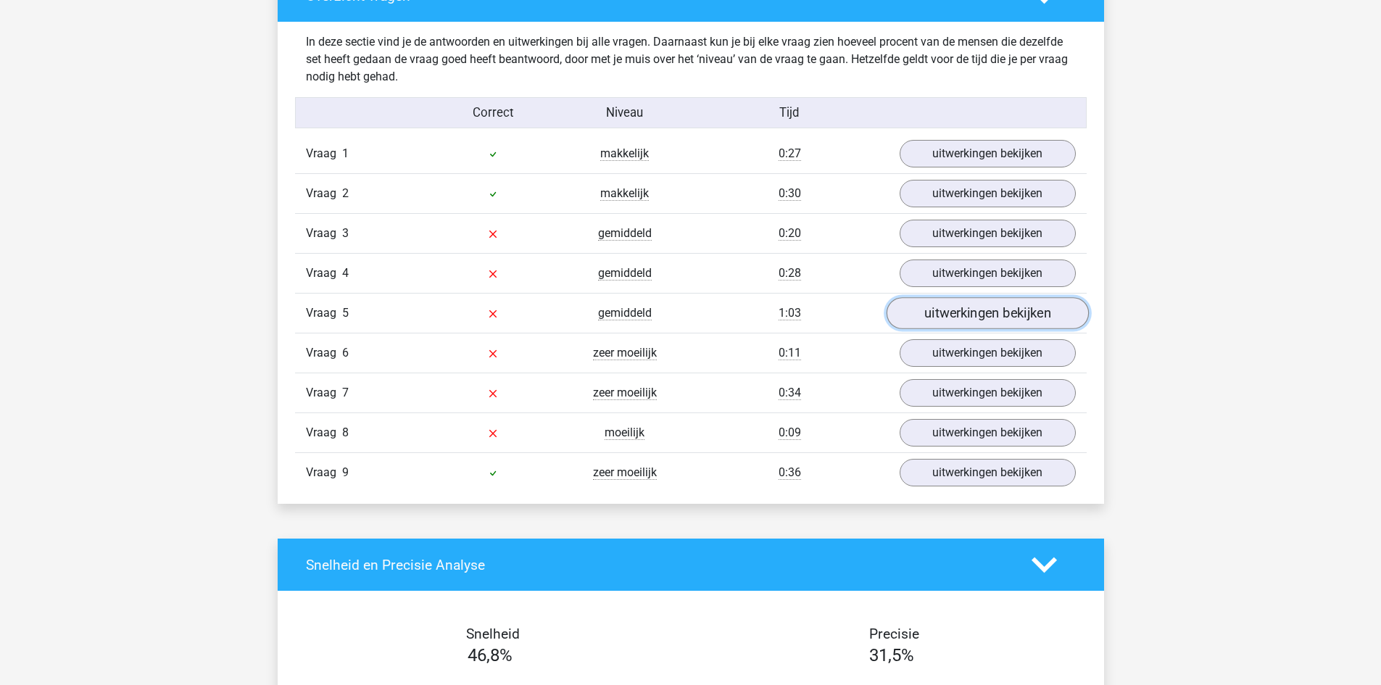
click at [999, 314] on link "uitwerkingen bekijken" at bounding box center [987, 314] width 202 height 32
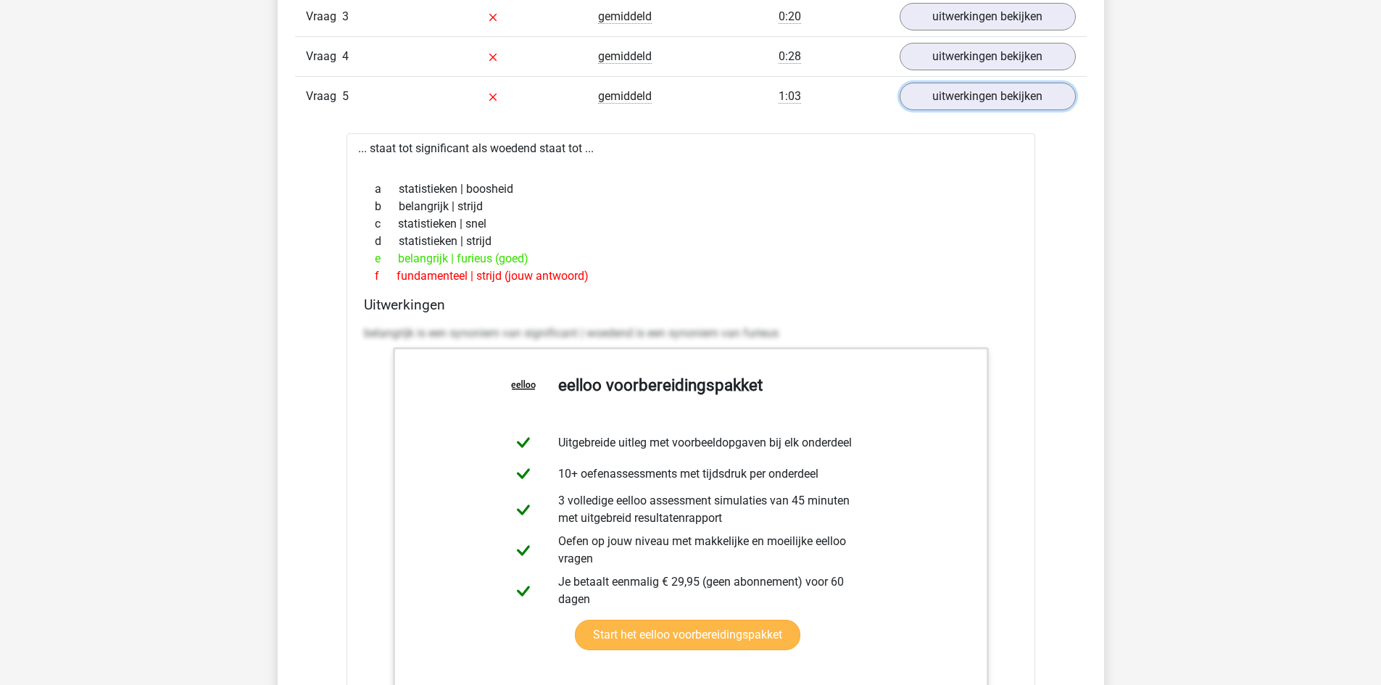
scroll to position [1740, 0]
click at [1005, 95] on link "uitwerkingen bekijken" at bounding box center [987, 96] width 202 height 32
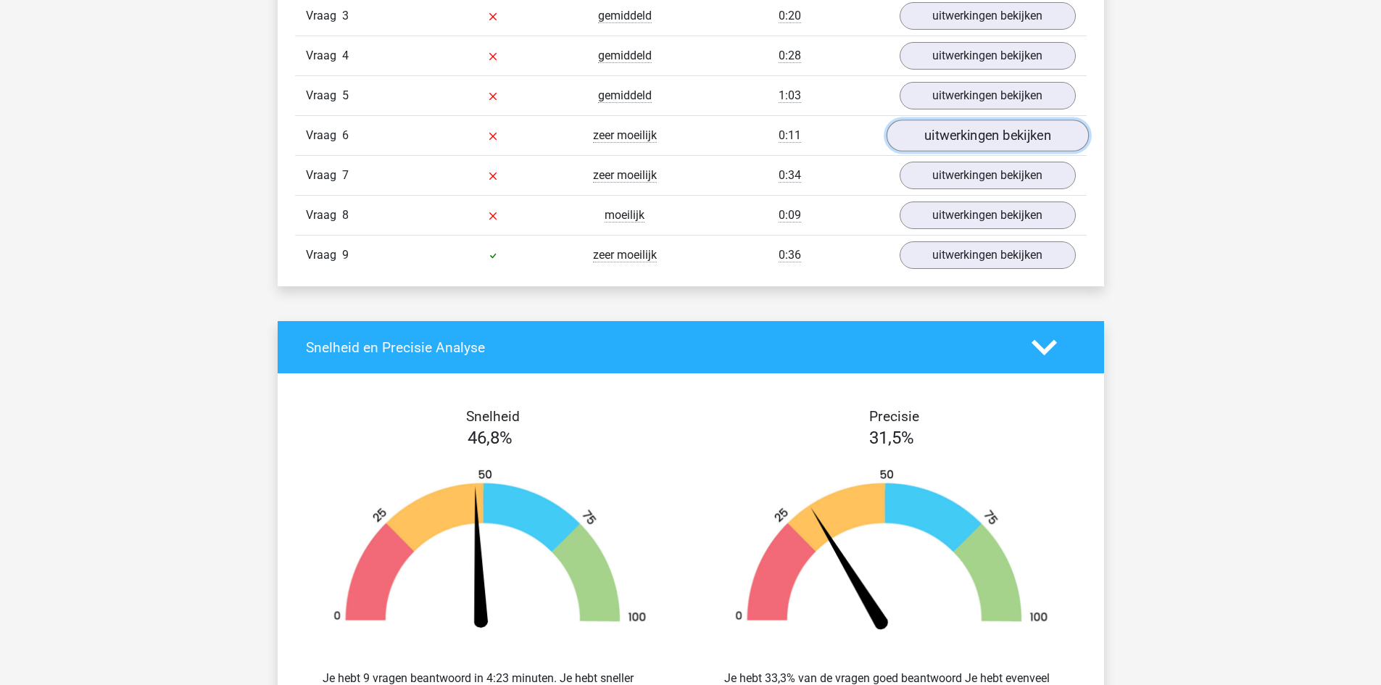
click at [981, 136] on link "uitwerkingen bekijken" at bounding box center [987, 136] width 202 height 32
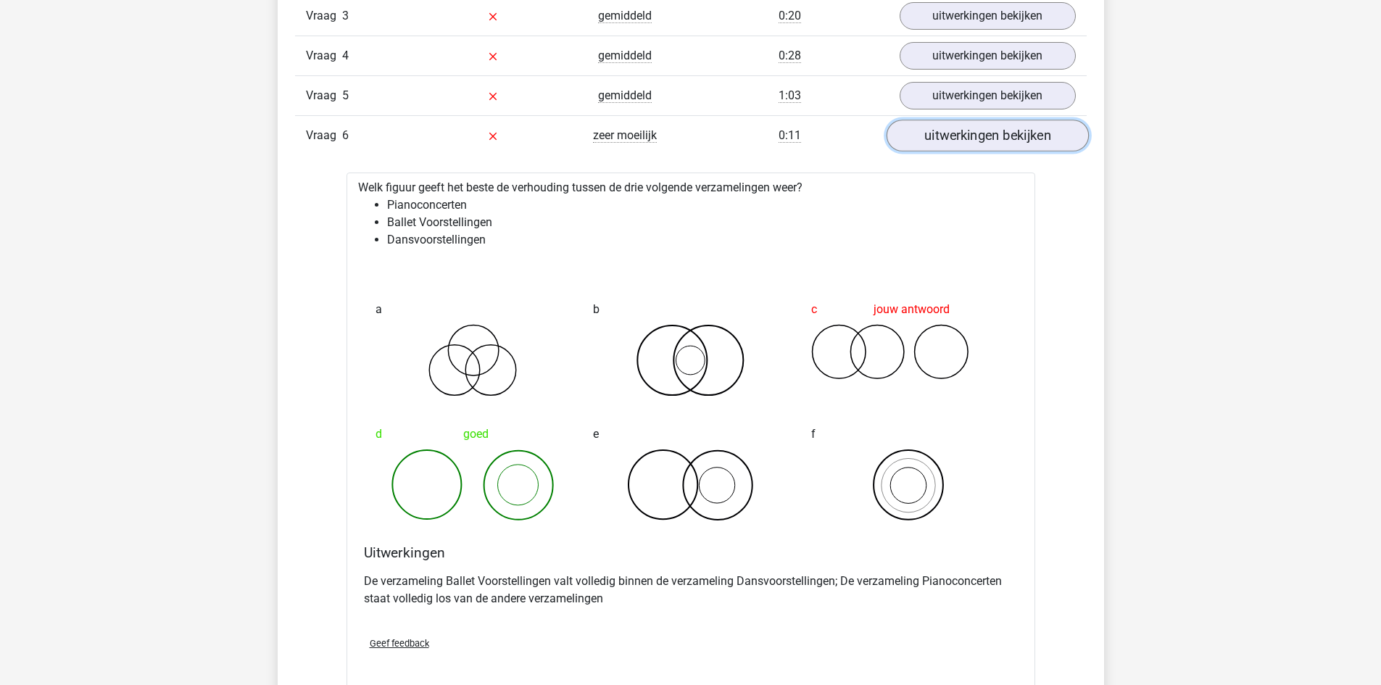
click at [987, 142] on link "uitwerkingen bekijken" at bounding box center [987, 136] width 202 height 32
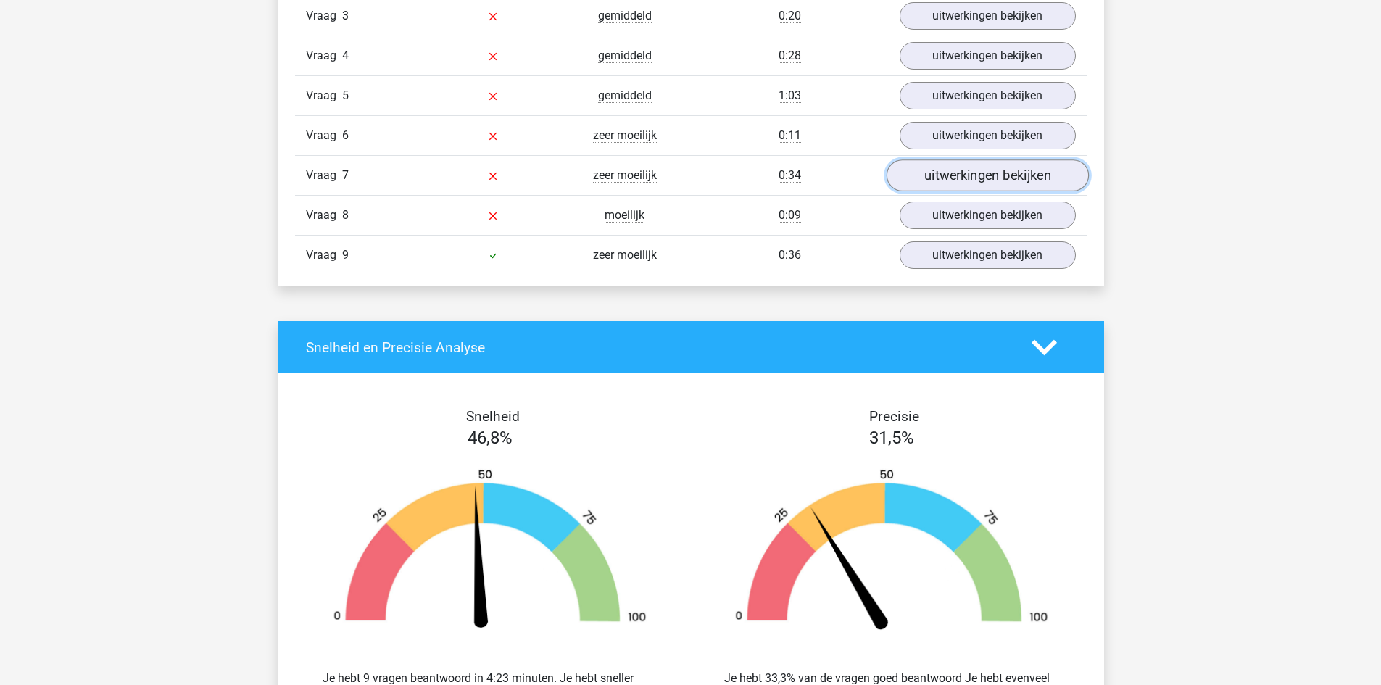
click at [986, 180] on link "uitwerkingen bekijken" at bounding box center [987, 176] width 202 height 32
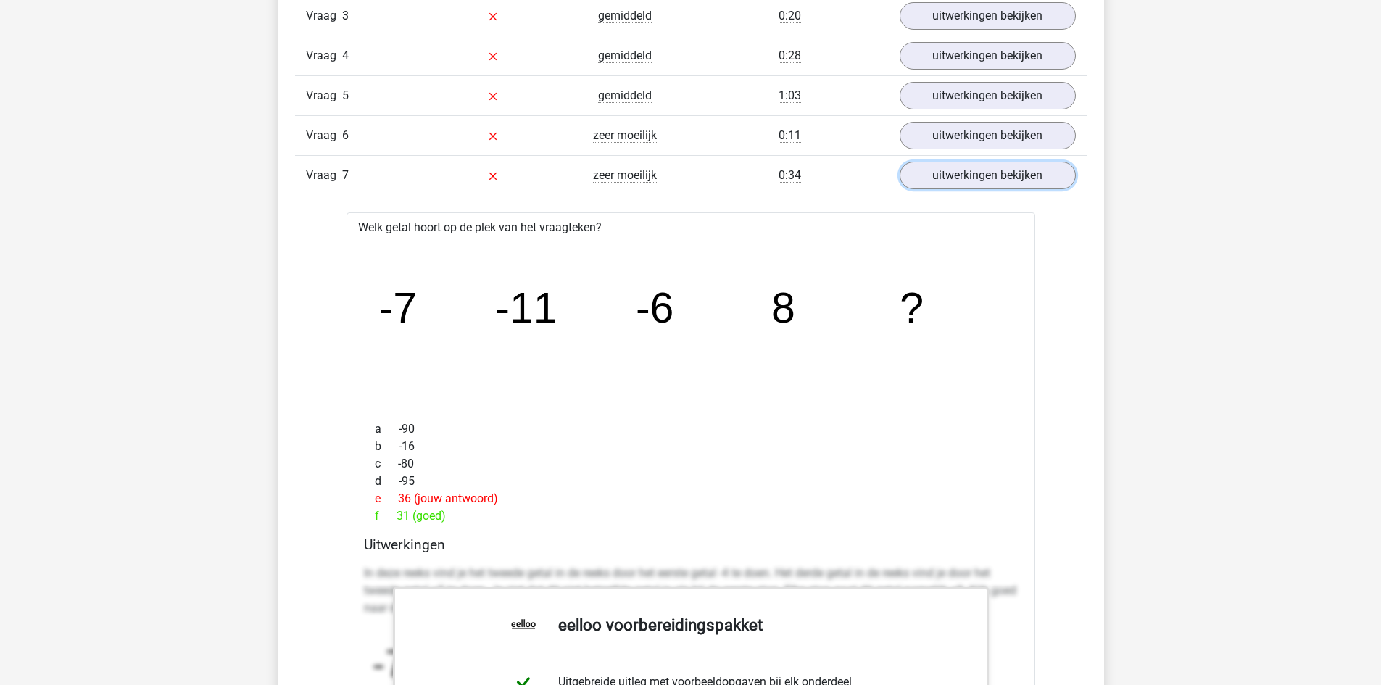
scroll to position [1812, 0]
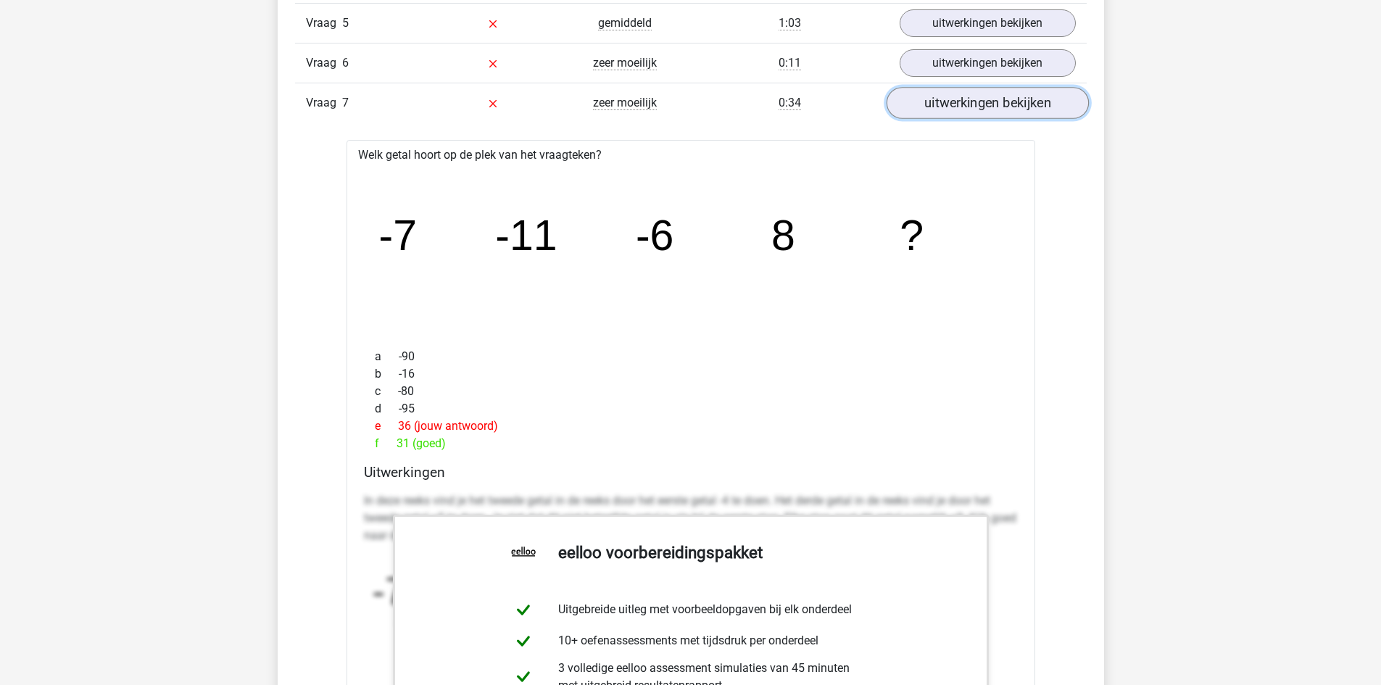
click at [1001, 110] on link "uitwerkingen bekijken" at bounding box center [987, 104] width 202 height 32
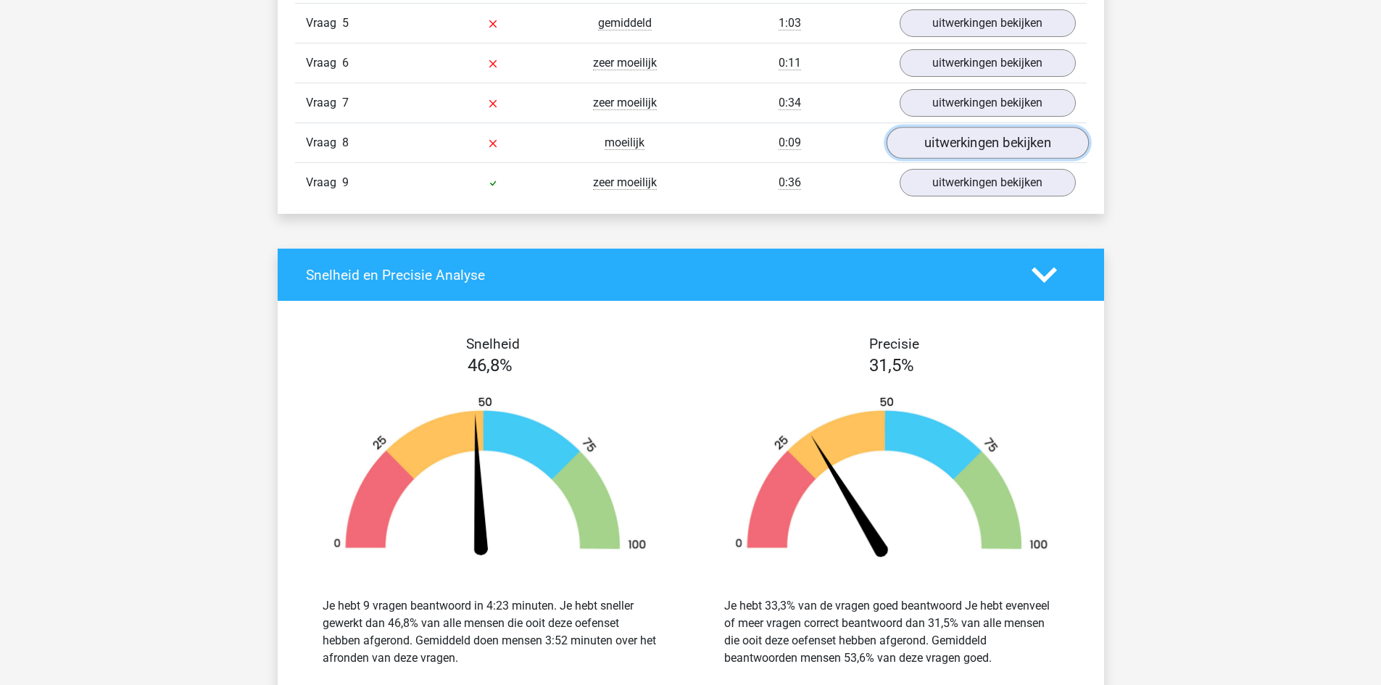
click at [994, 146] on link "uitwerkingen bekijken" at bounding box center [987, 144] width 202 height 32
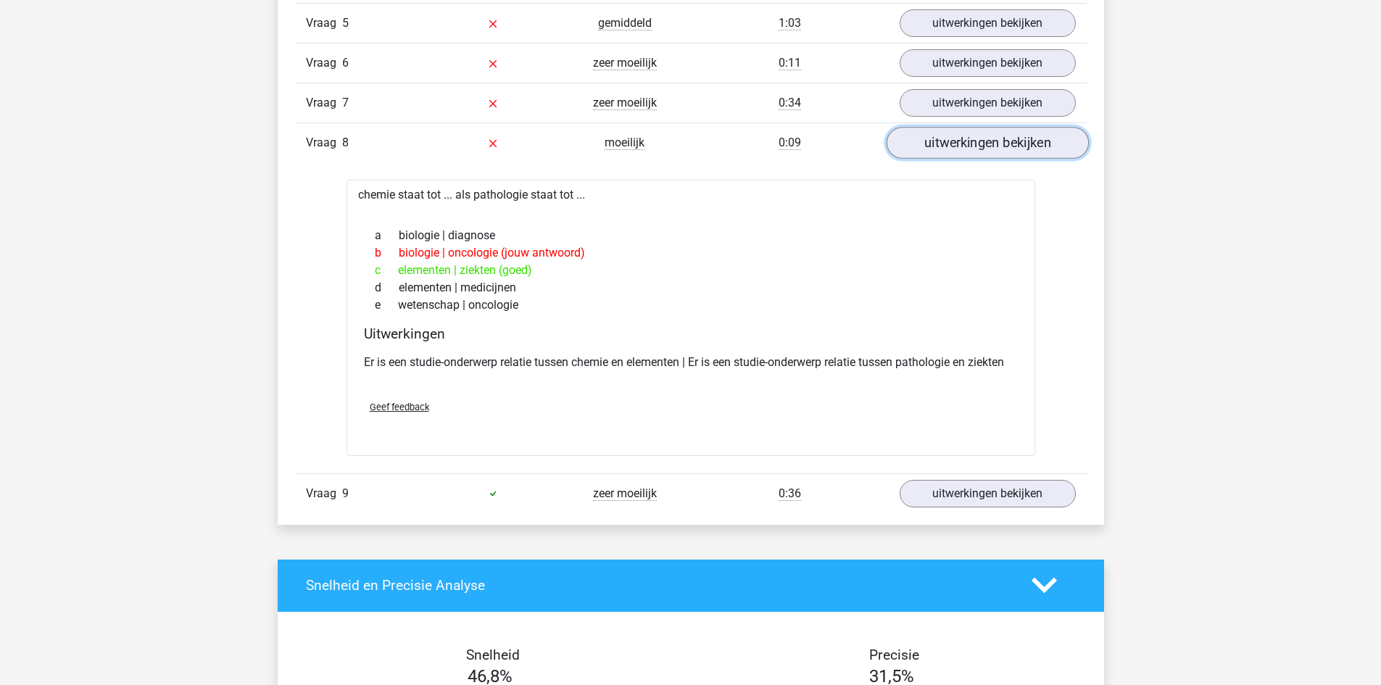
click at [986, 148] on link "uitwerkingen bekijken" at bounding box center [987, 144] width 202 height 32
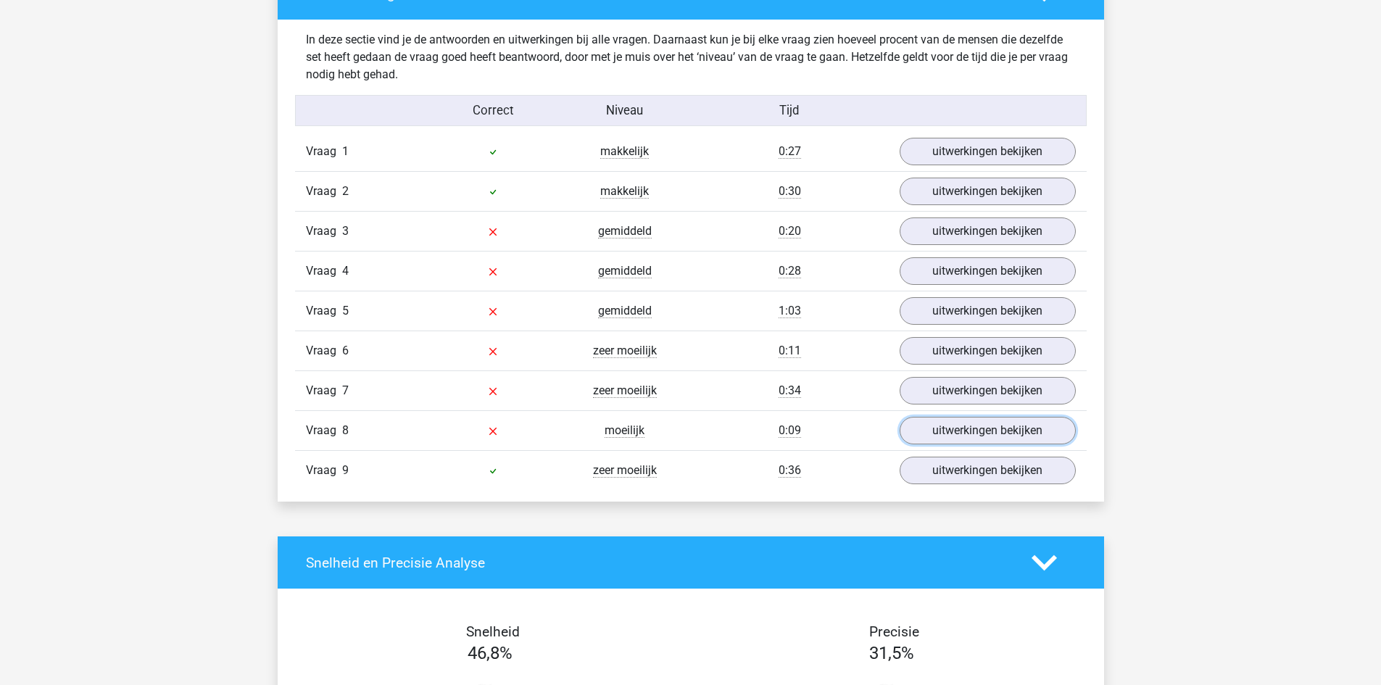
scroll to position [1522, 0]
